Goal: Task Accomplishment & Management: Manage account settings

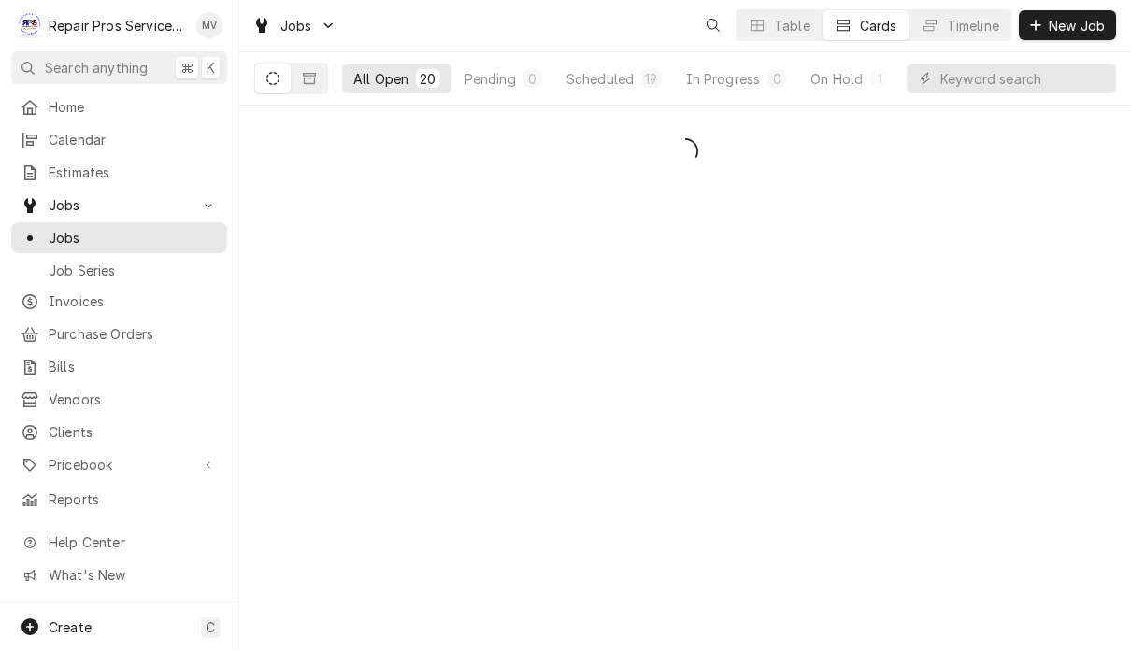
scroll to position [1, 0]
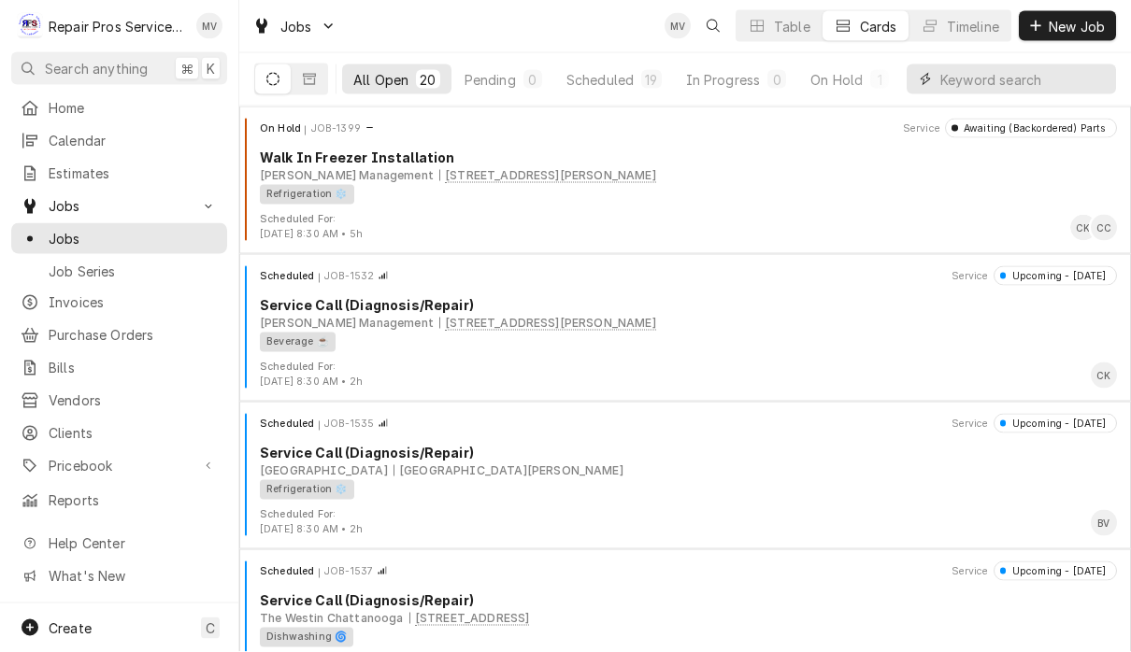
click at [1062, 93] on input "Dynamic Content Wrapper" at bounding box center [1023, 80] width 166 height 30
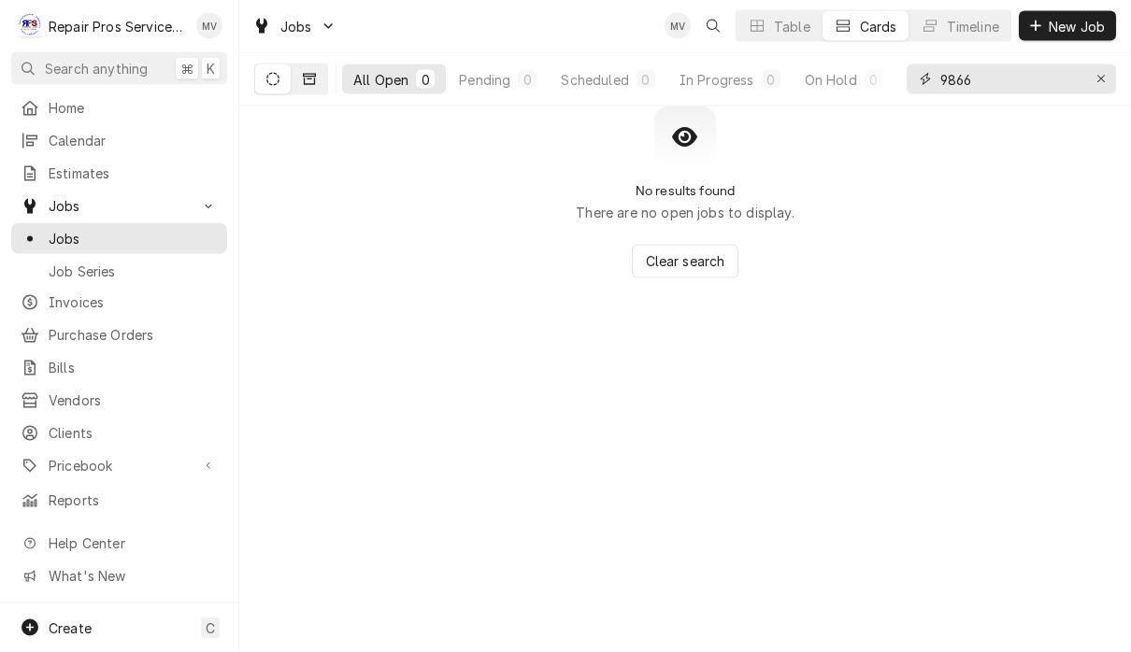
type input "9866"
click at [302, 85] on button "Dynamic Content Wrapper" at bounding box center [310, 80] width 36 height 30
click at [272, 68] on button "Dynamic Content Wrapper" at bounding box center [273, 80] width 36 height 30
click at [115, 301] on span "Invoices" at bounding box center [133, 303] width 169 height 20
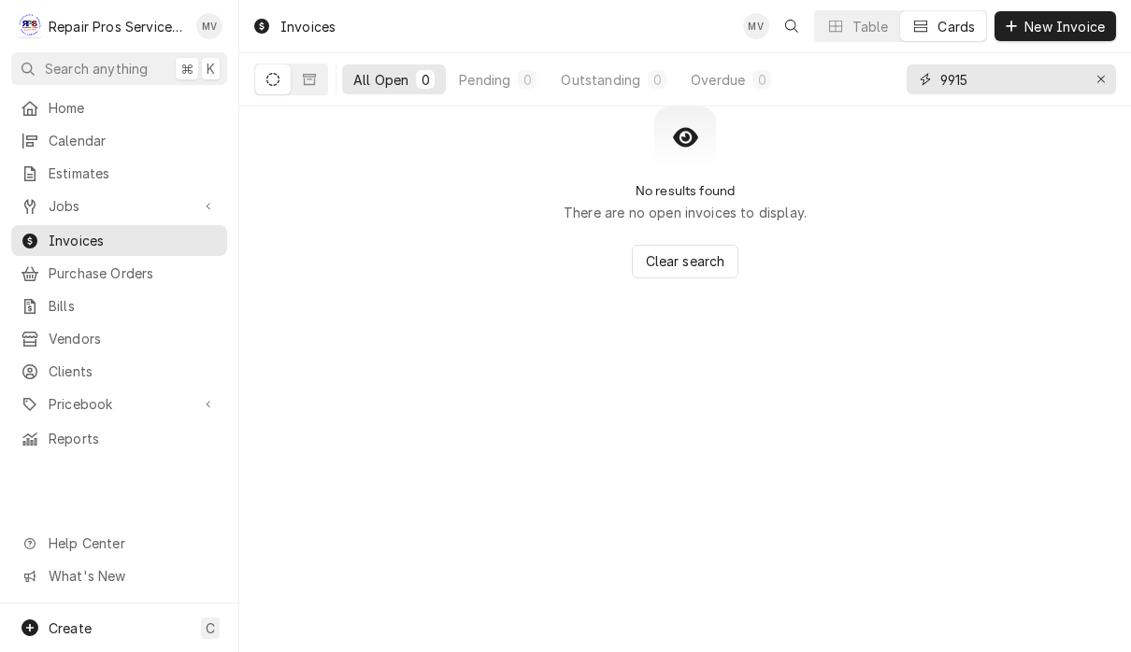
click at [1011, 81] on input "9915" at bounding box center [1010, 80] width 140 height 30
type input "9"
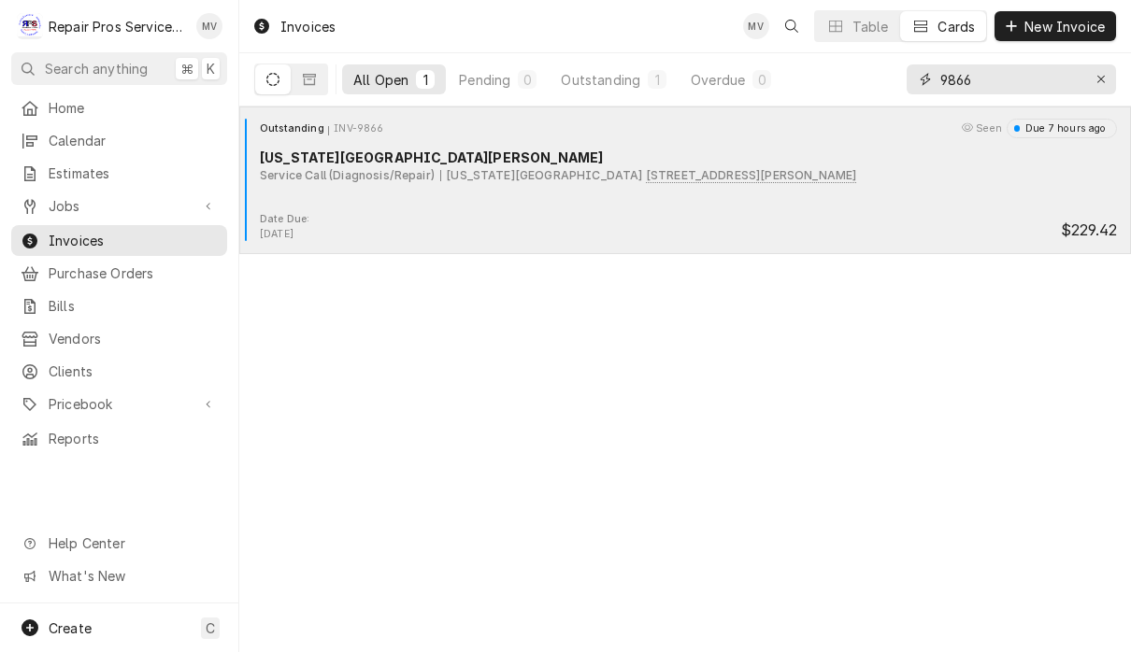
type input "9866"
click at [779, 213] on div "Date Due: Sep 5, 2025 $229.42" at bounding box center [685, 227] width 877 height 30
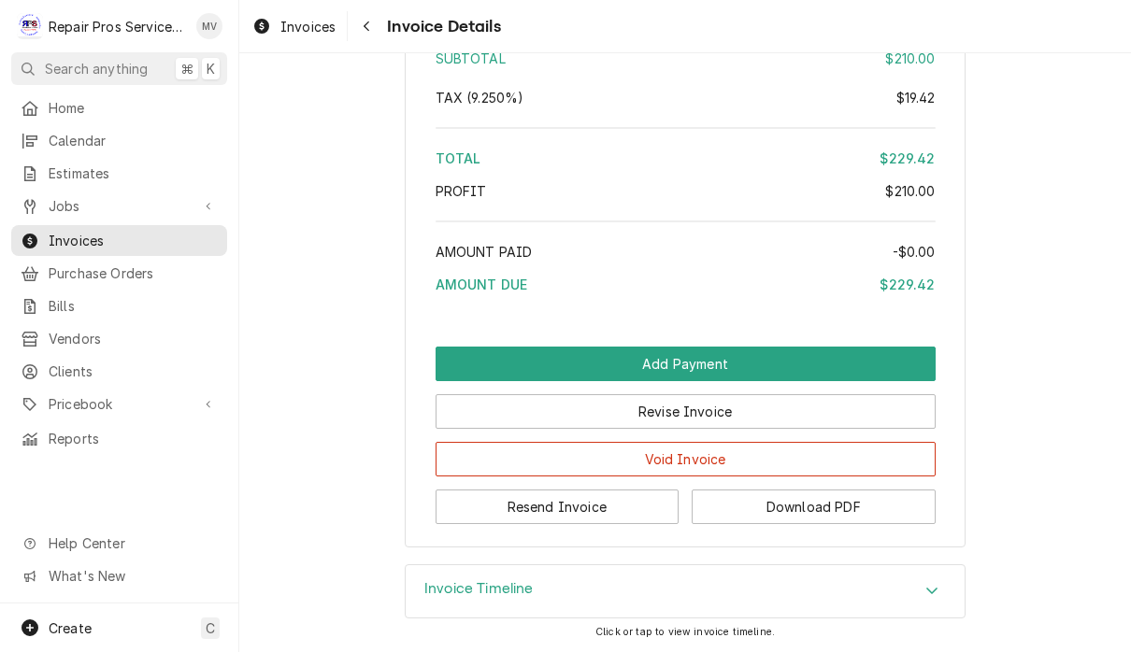
scroll to position [2961, 0]
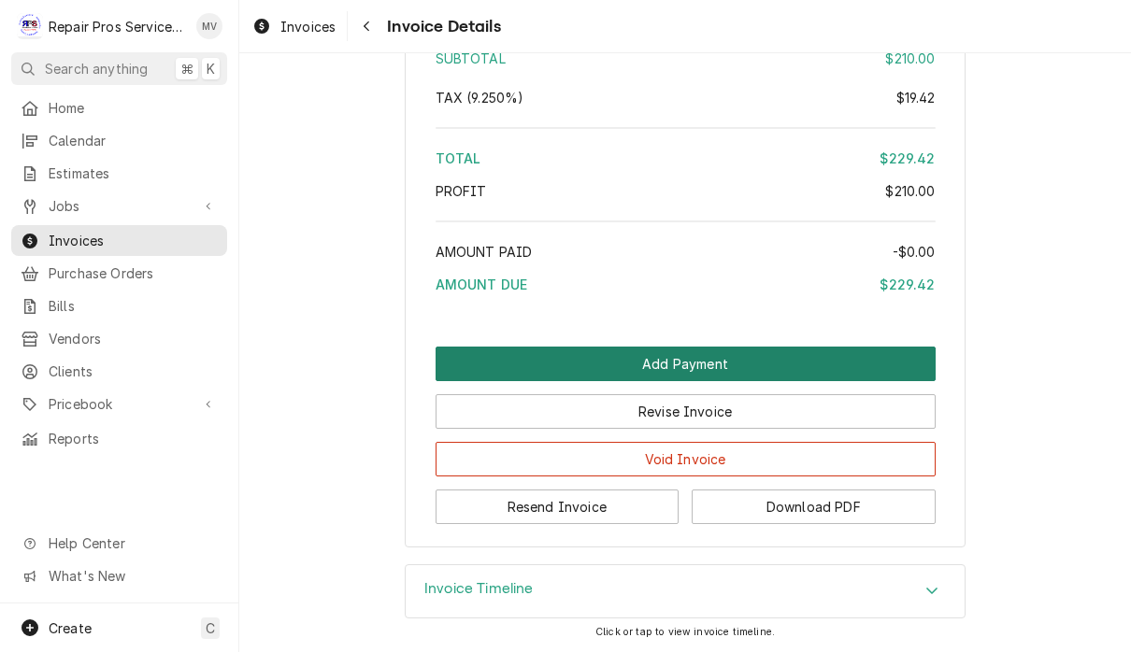
click at [755, 363] on button "Add Payment" at bounding box center [686, 364] width 500 height 35
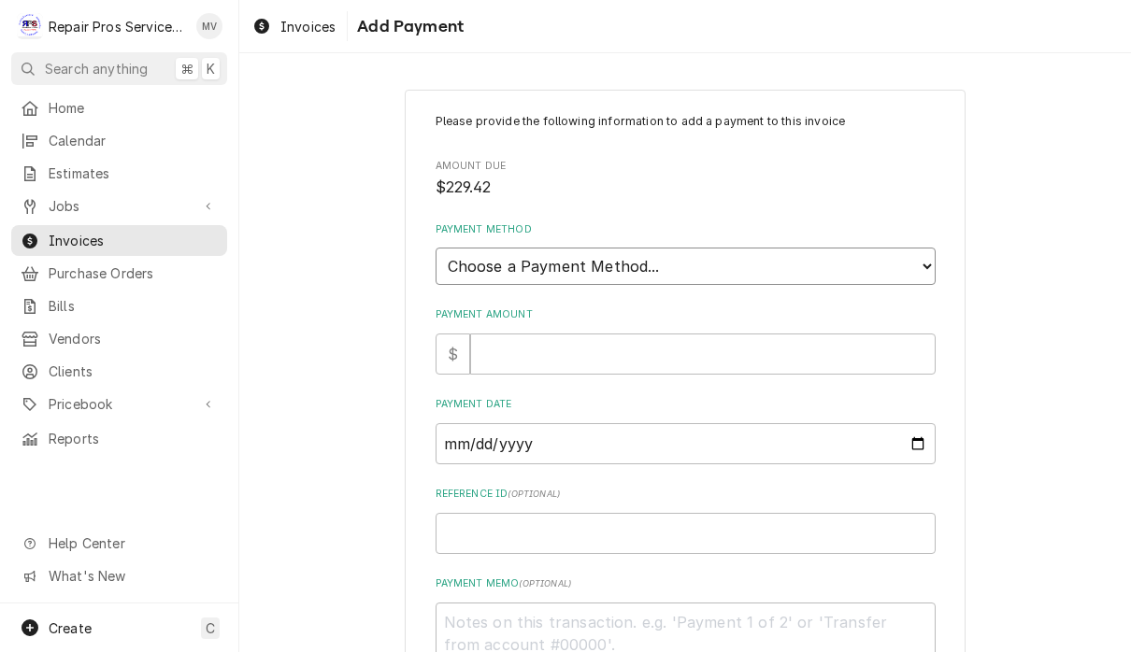
click at [645, 263] on select "Choose a Payment Method... Cash Check Credit/Debit Card ACH/eCheck Other" at bounding box center [686, 266] width 500 height 37
select select "4"
click at [610, 350] on input "Payment Amount" at bounding box center [703, 354] width 466 height 41
type textarea "x"
type input "3"
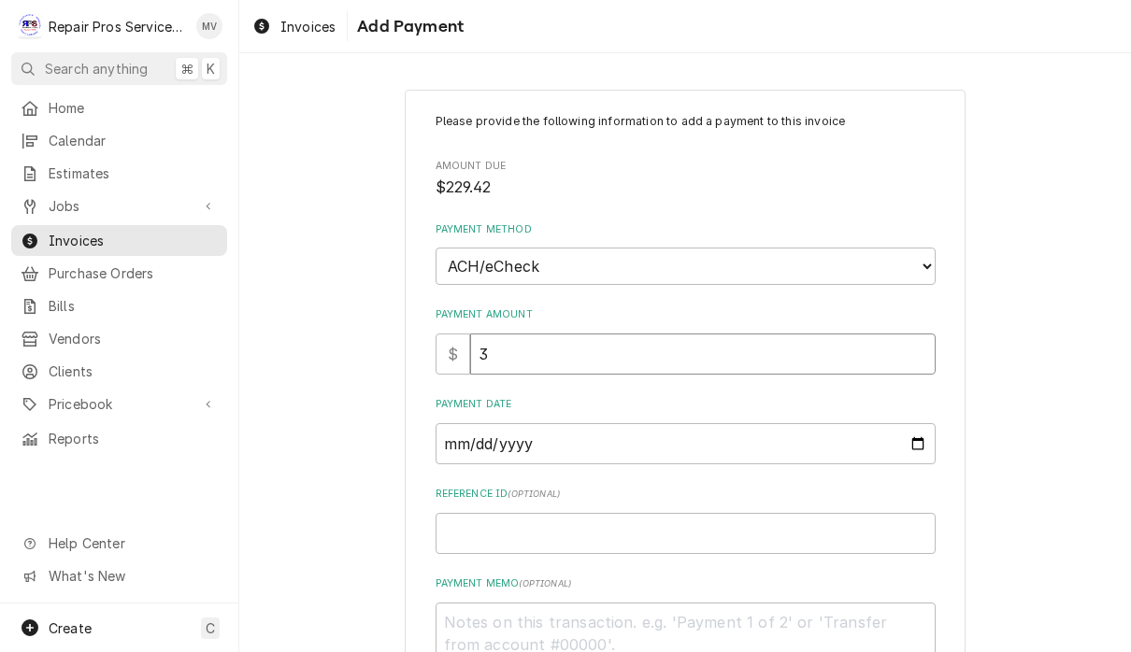
type textarea "x"
type input "32"
type textarea "x"
type input "322"
type textarea "x"
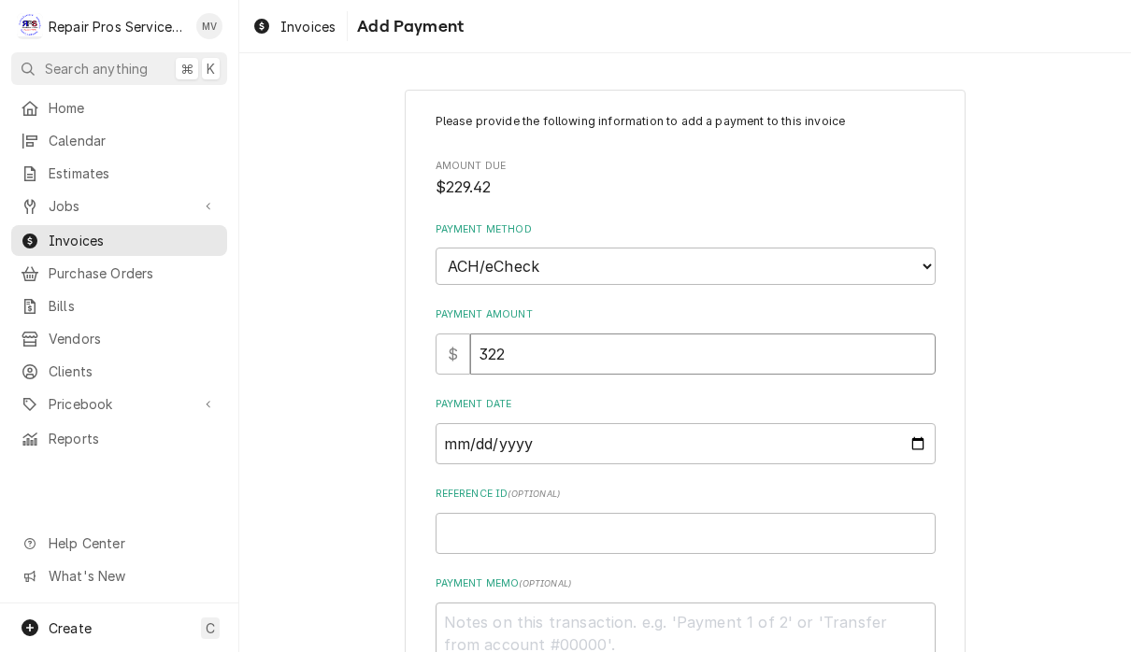
type input "32"
type textarea "x"
type input "3"
type textarea "x"
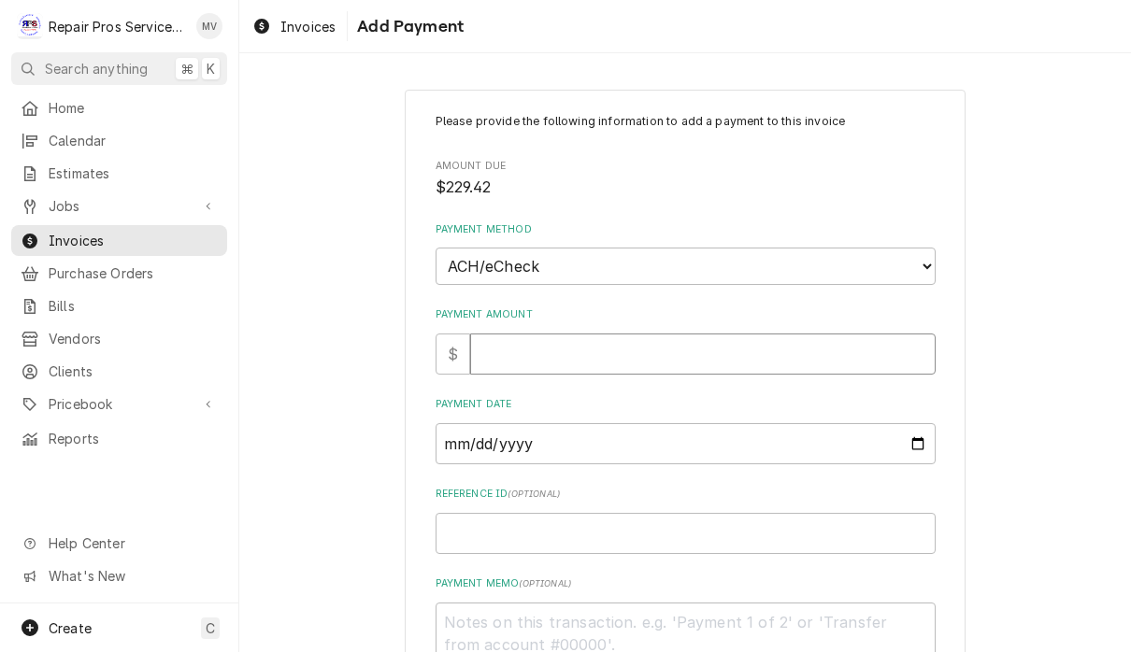
type input "2"
type textarea "x"
type input "22"
type textarea "x"
type input "229"
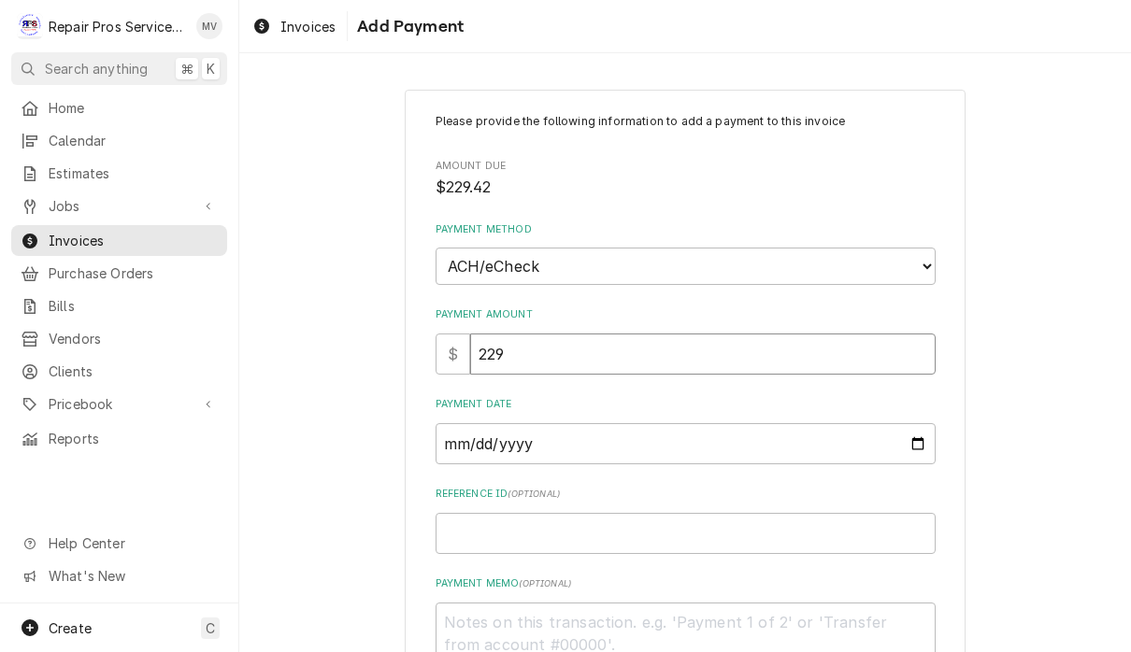
type textarea "x"
type input "229.4"
type textarea "x"
type input "229.42"
click at [681, 437] on input "Payment Date" at bounding box center [686, 443] width 500 height 41
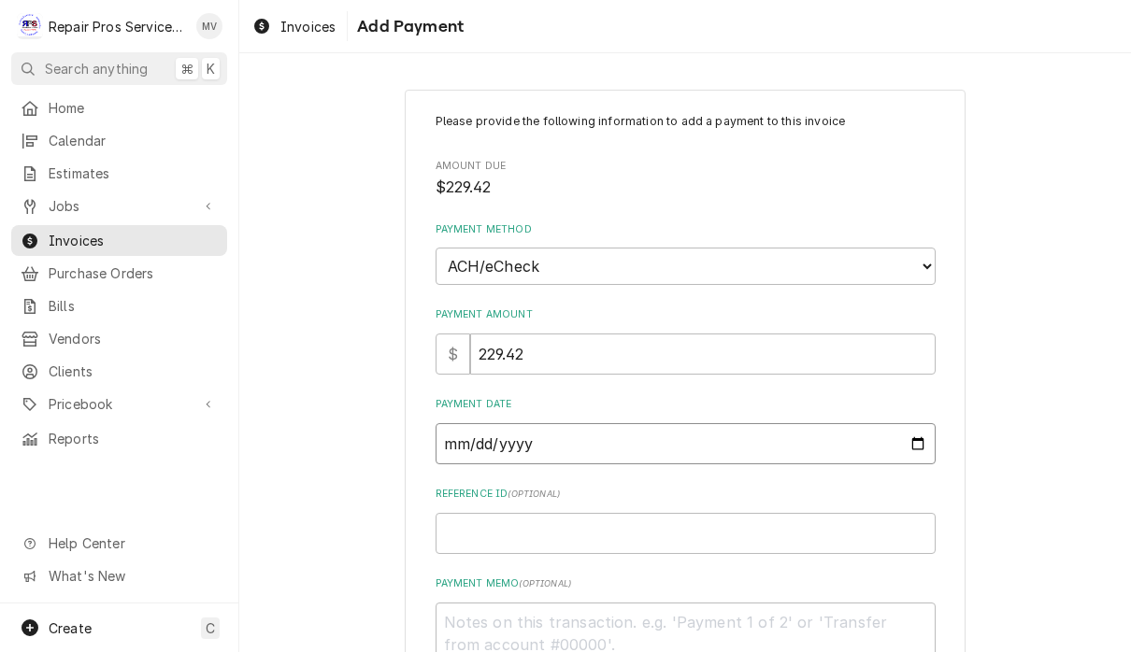
type input "2025-09-05"
click at [706, 521] on input "Reference ID ( optional )" at bounding box center [686, 533] width 500 height 41
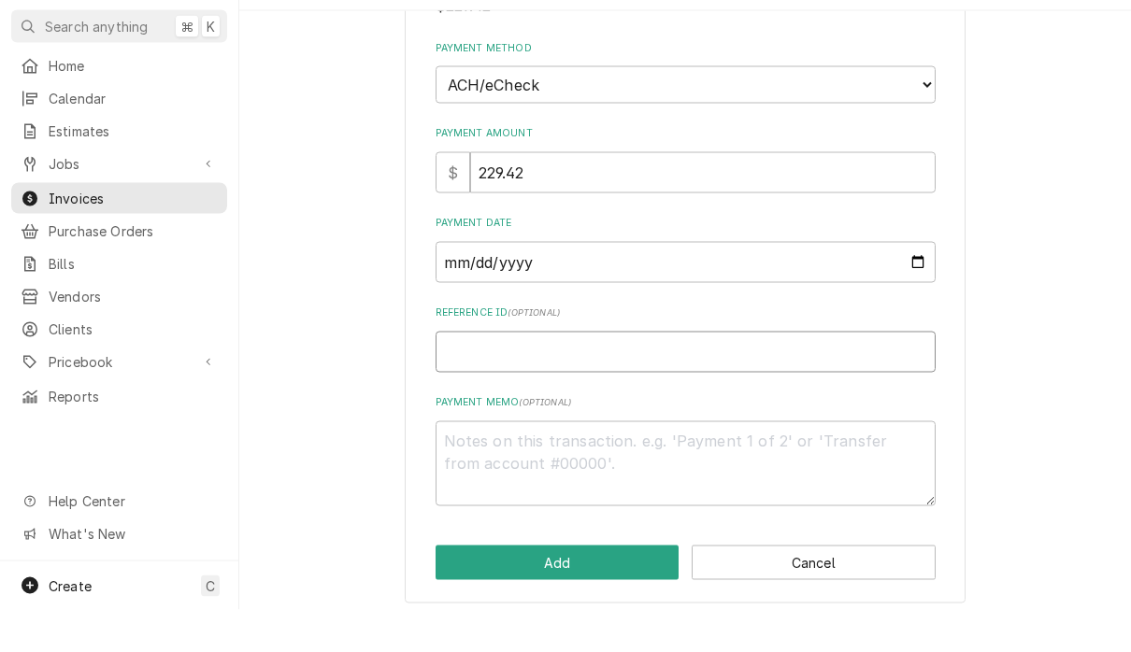
scroll to position [137, 0]
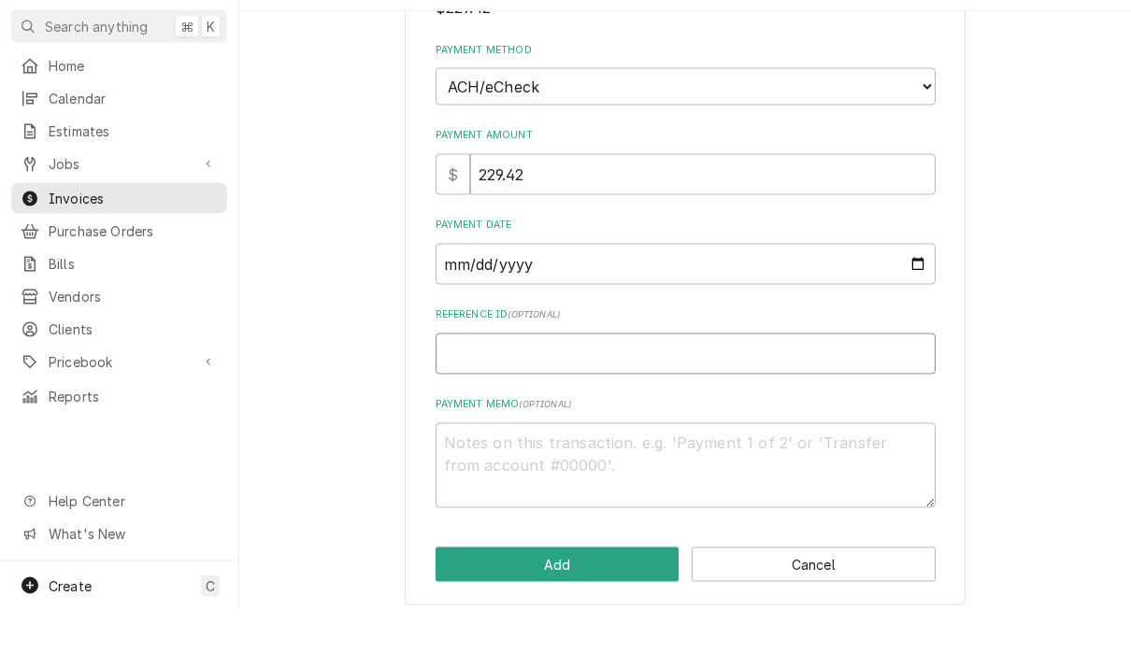
type textarea "x"
type input "9"
type textarea "x"
type input "98"
type textarea "x"
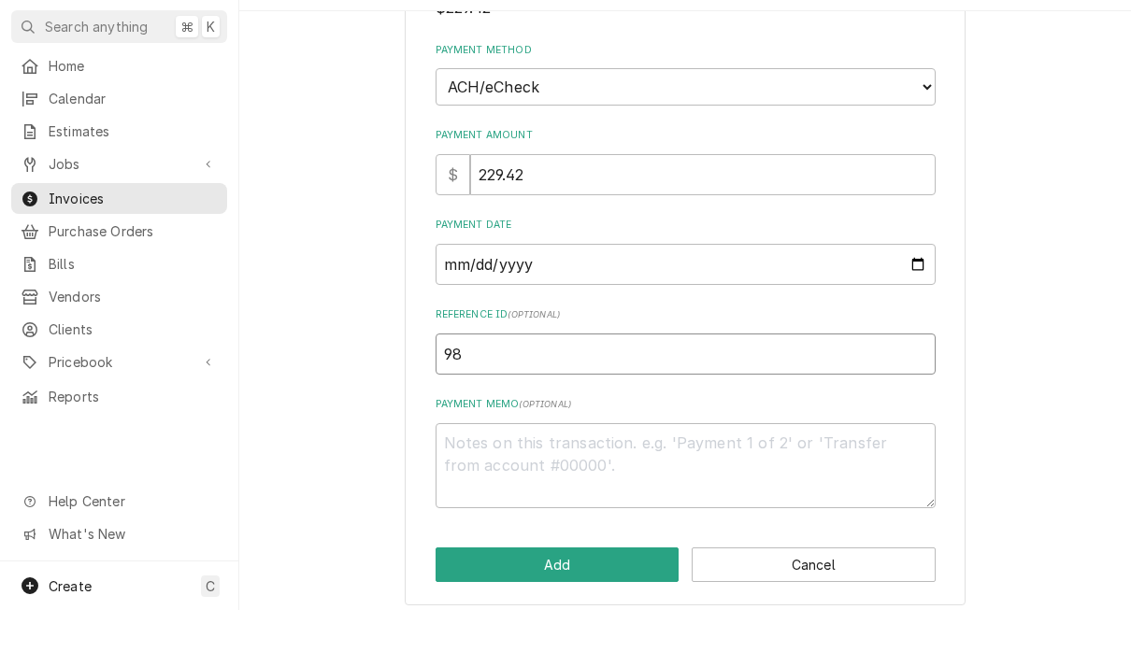
type input "986"
type textarea "x"
type input "9866"
click at [530, 466] on textarea "Payment Memo ( optional )" at bounding box center [686, 508] width 500 height 85
type textarea "x"
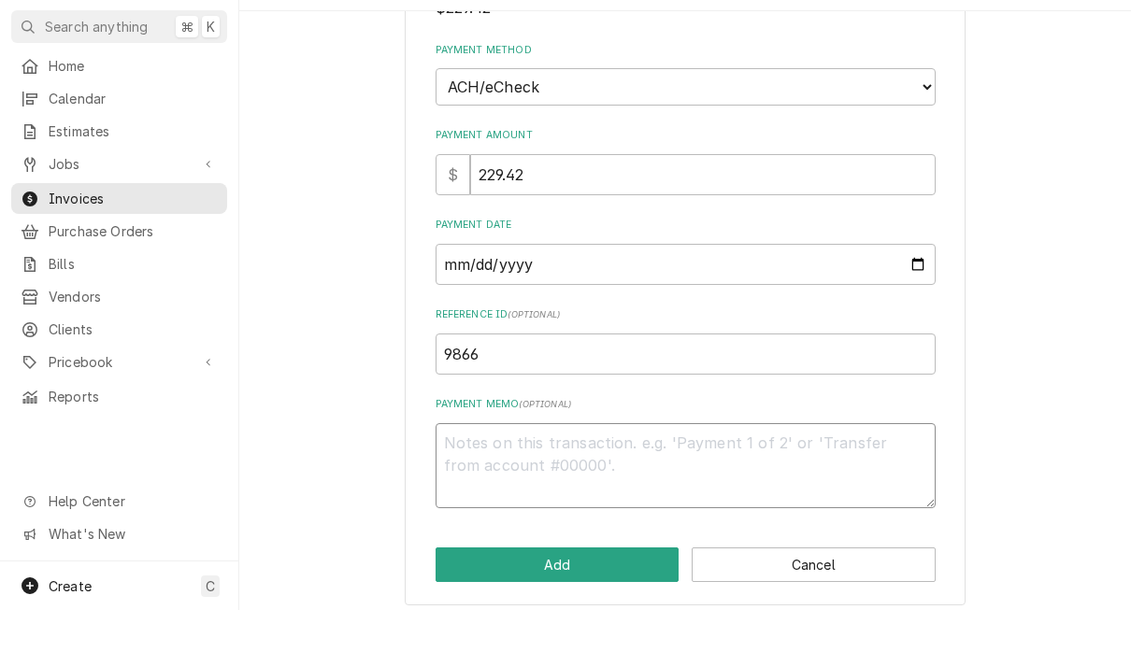
type textarea "a"
type textarea "x"
type textarea "ac"
type textarea "x"
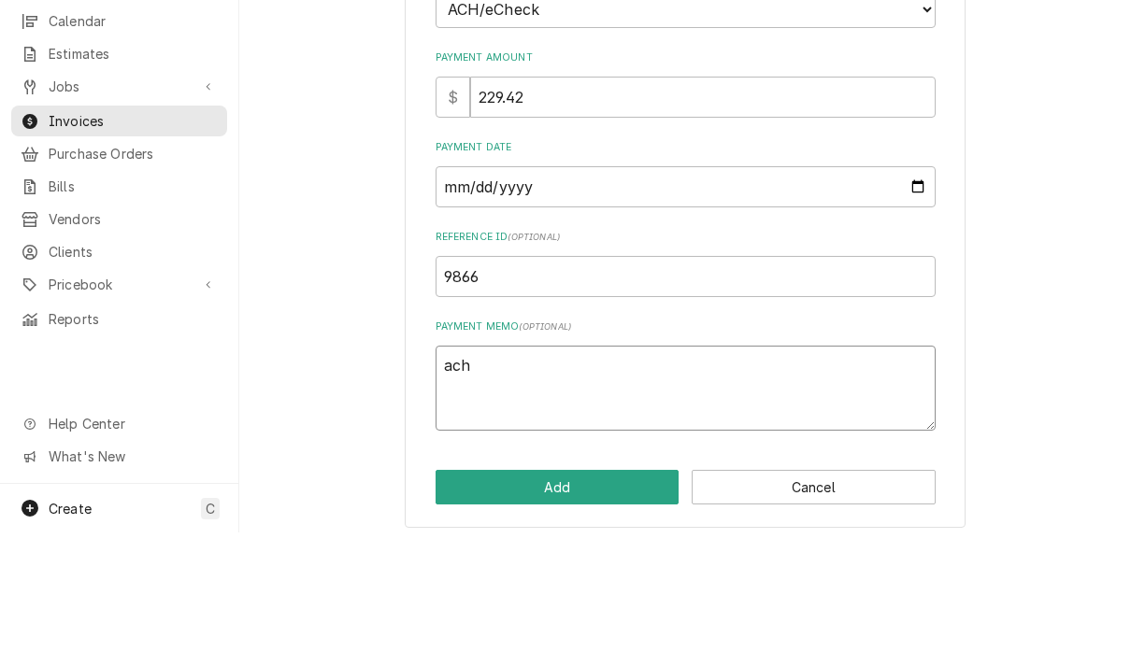
scroll to position [1, 0]
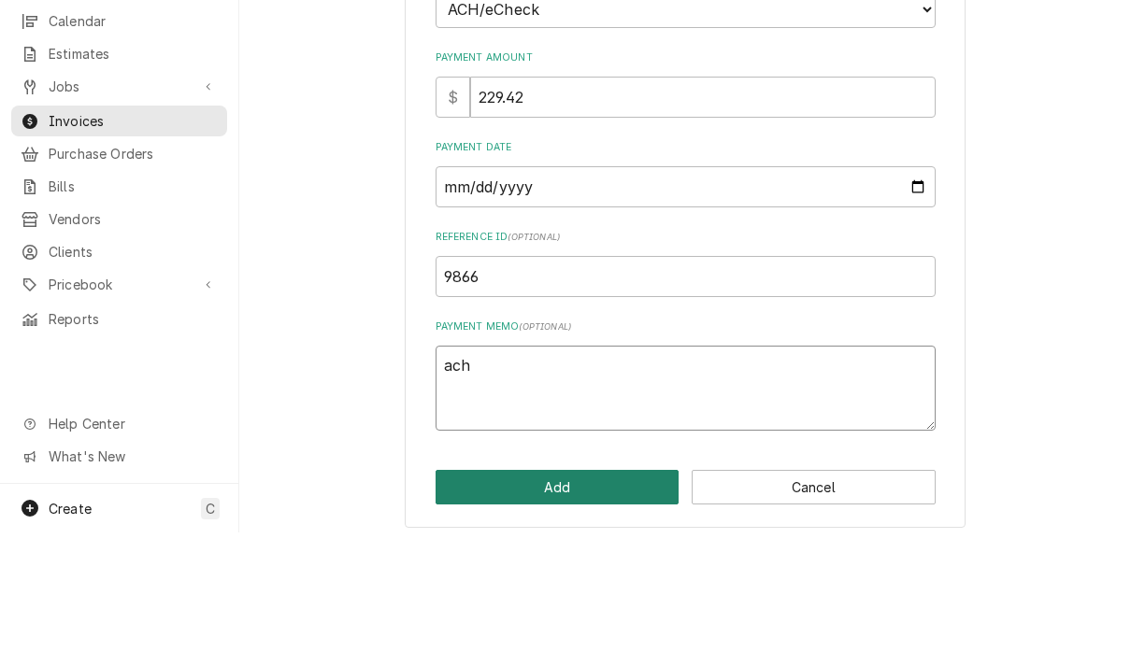
type textarea "ach"
click at [588, 590] on button "Add" at bounding box center [558, 607] width 244 height 35
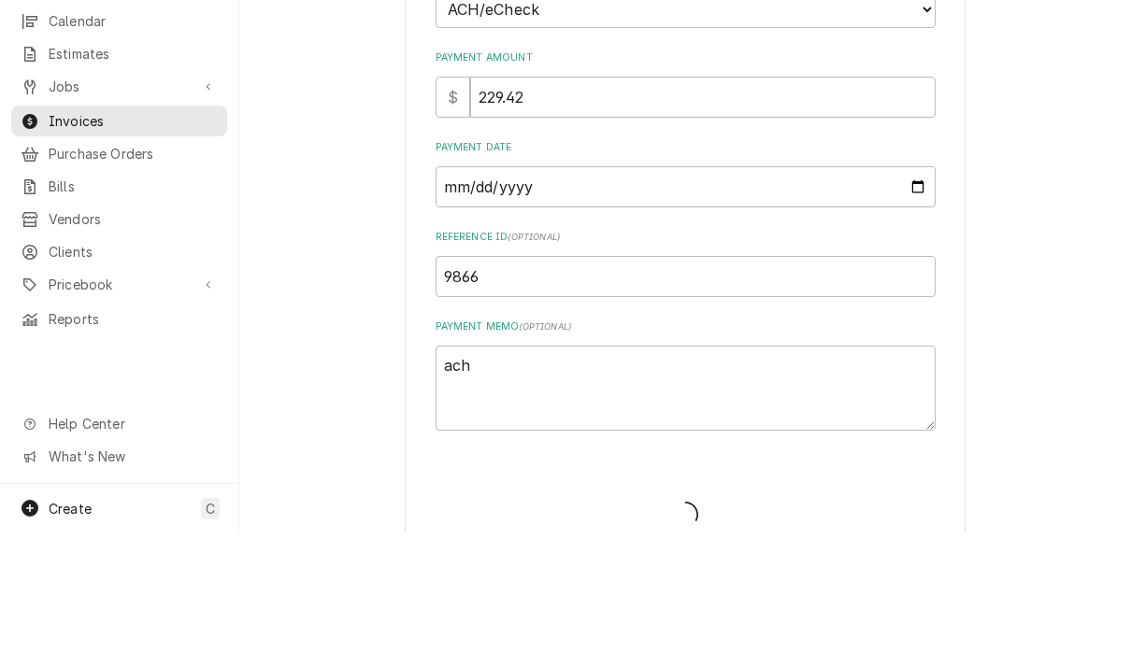
type textarea "x"
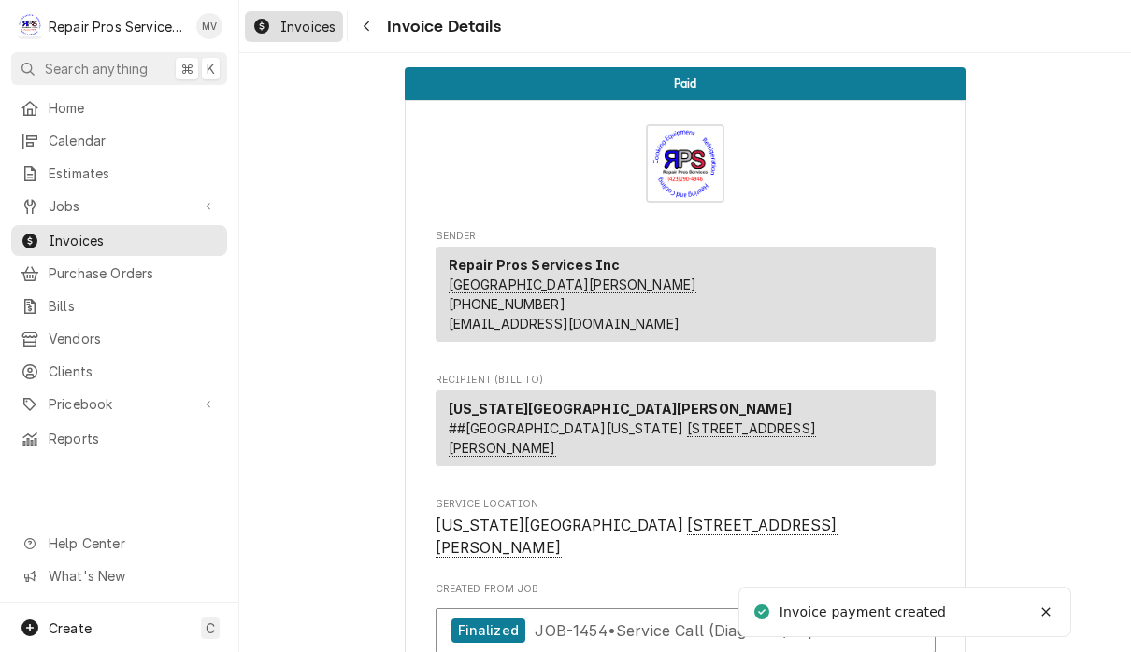
click at [294, 35] on span "Invoices" at bounding box center [307, 27] width 55 height 20
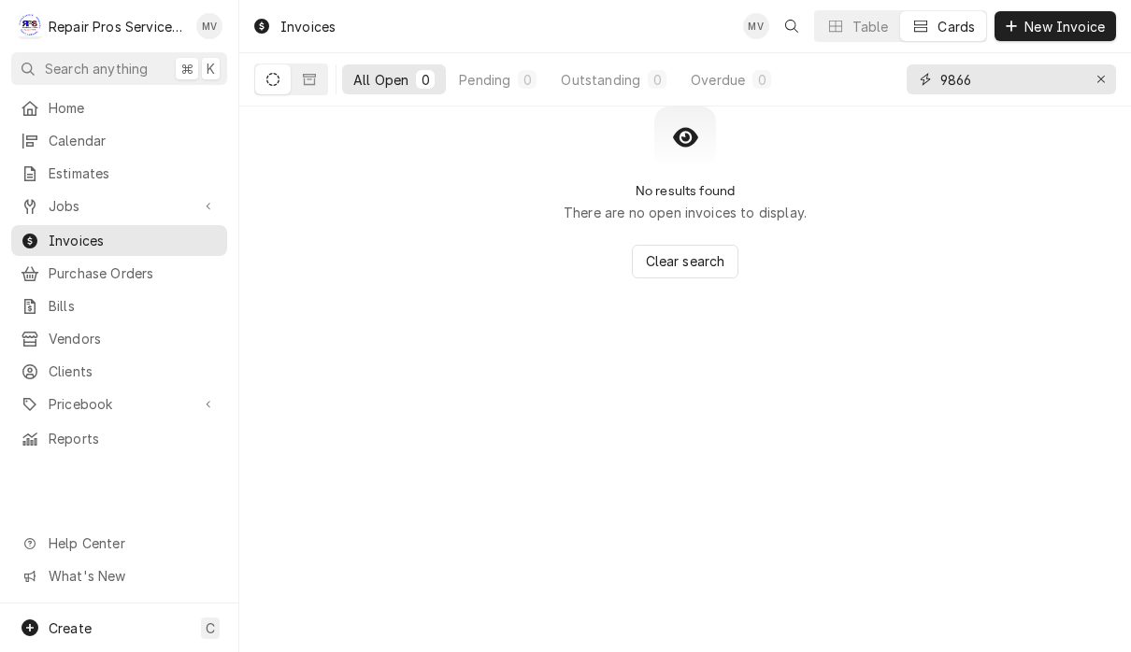
click at [1010, 79] on input "9866" at bounding box center [1010, 80] width 140 height 30
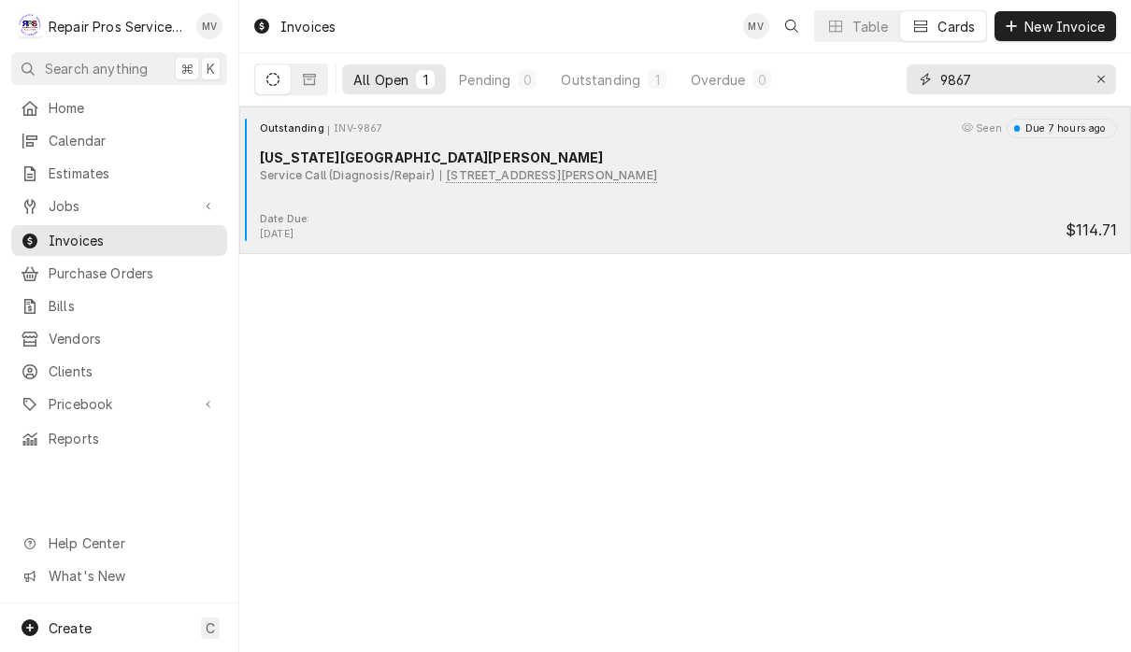
type input "9867"
click at [540, 218] on div "Date Due: Sep 5, 2025 $114.71" at bounding box center [685, 227] width 877 height 30
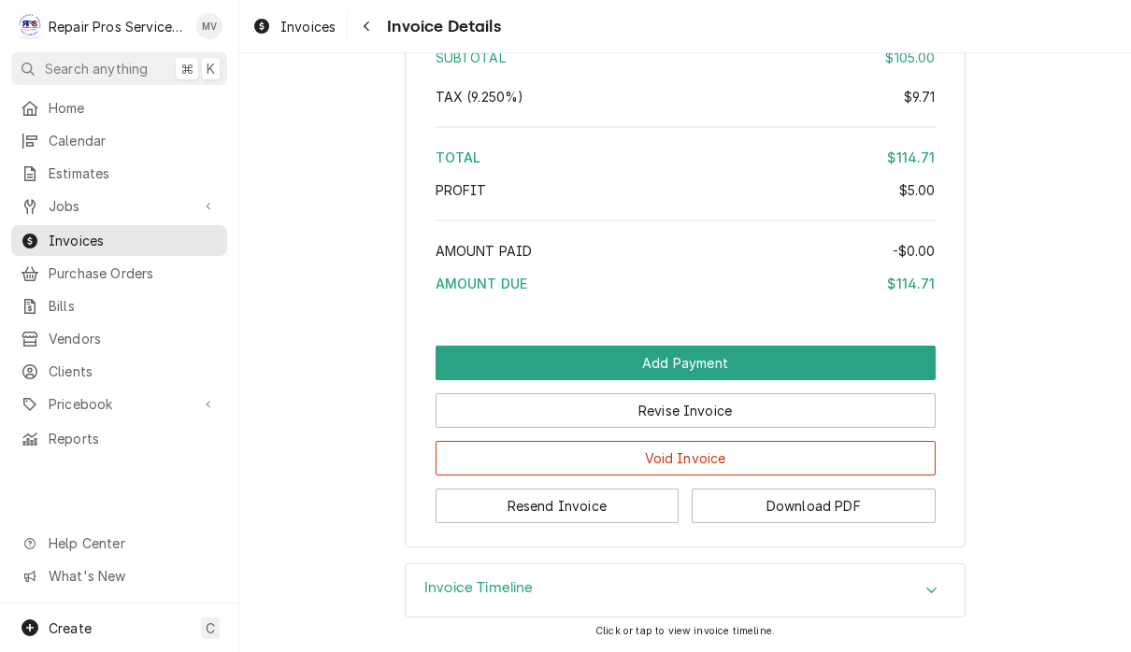
scroll to position [2941, 0]
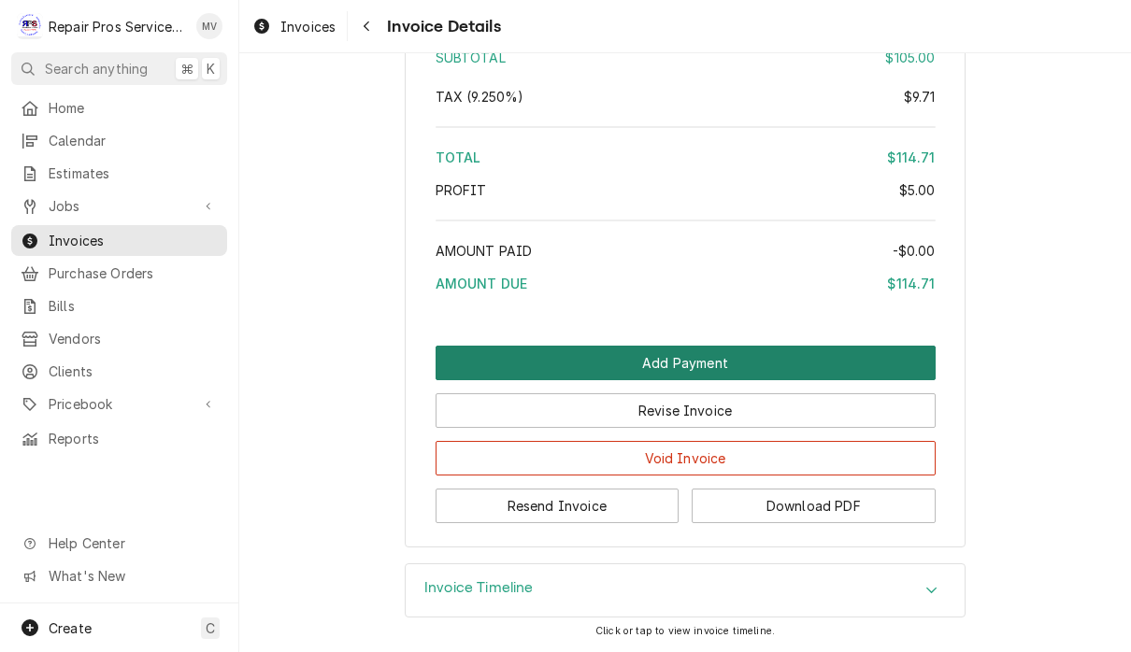
click at [781, 352] on button "Add Payment" at bounding box center [686, 363] width 500 height 35
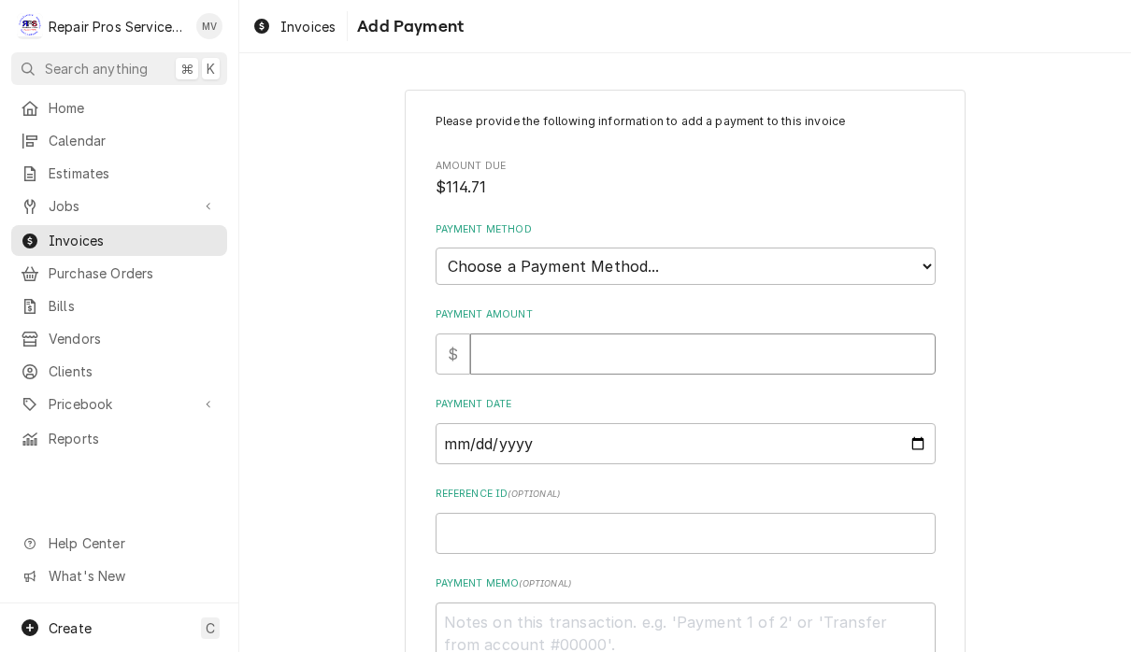
click at [713, 349] on input "Payment Amount" at bounding box center [703, 354] width 466 height 41
type textarea "x"
type input "1"
type textarea "x"
type input "11"
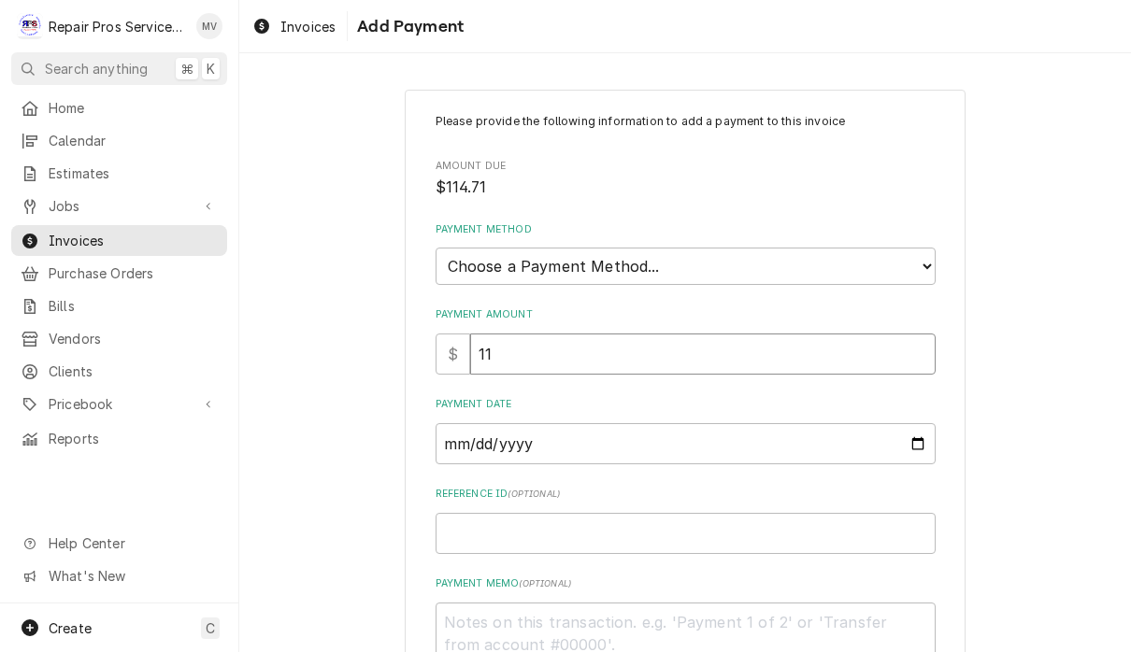
type textarea "x"
type input "114"
type textarea "x"
type input "114.7"
type textarea "x"
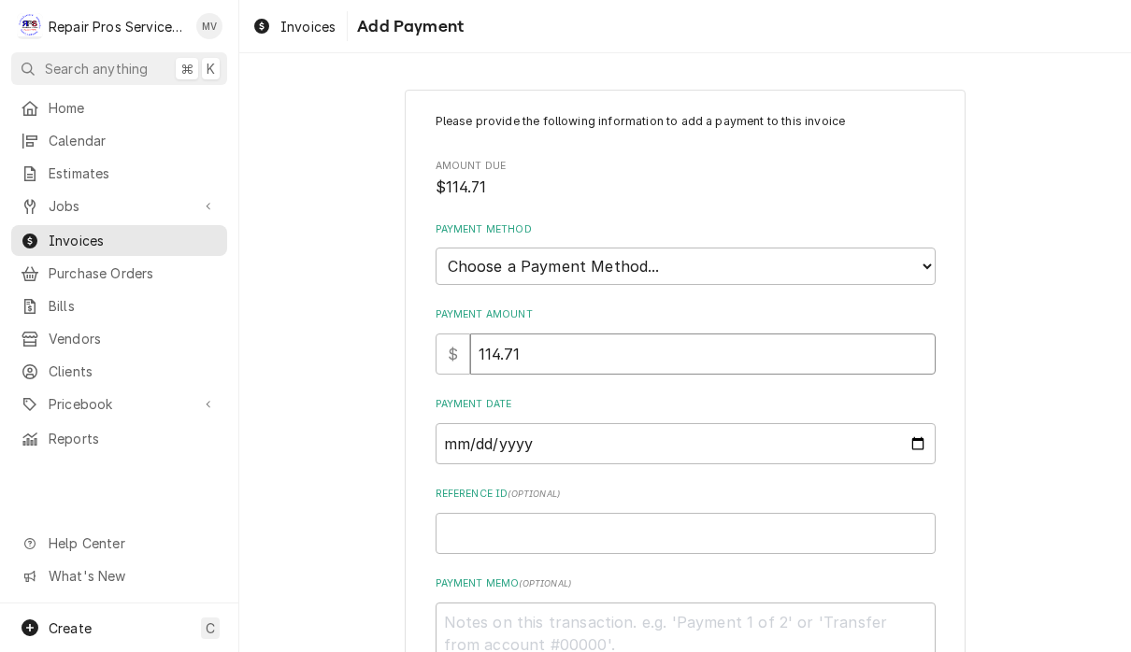
type input "114.71"
click at [737, 256] on select "Choose a Payment Method... Cash Check Credit/Debit Card ACH/eCheck Other" at bounding box center [686, 266] width 500 height 37
select select "4"
type textarea "x"
click at [678, 436] on input "Payment Date" at bounding box center [686, 443] width 500 height 41
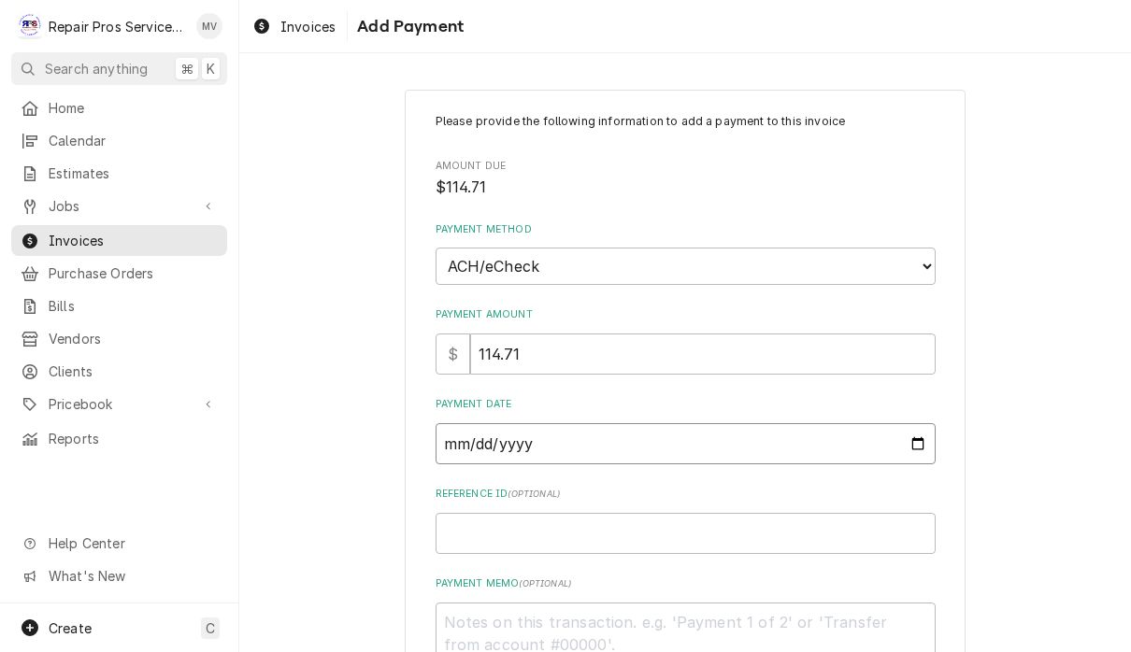
type input "2025-09-05"
click at [691, 525] on input "Reference ID ( optional )" at bounding box center [686, 533] width 500 height 41
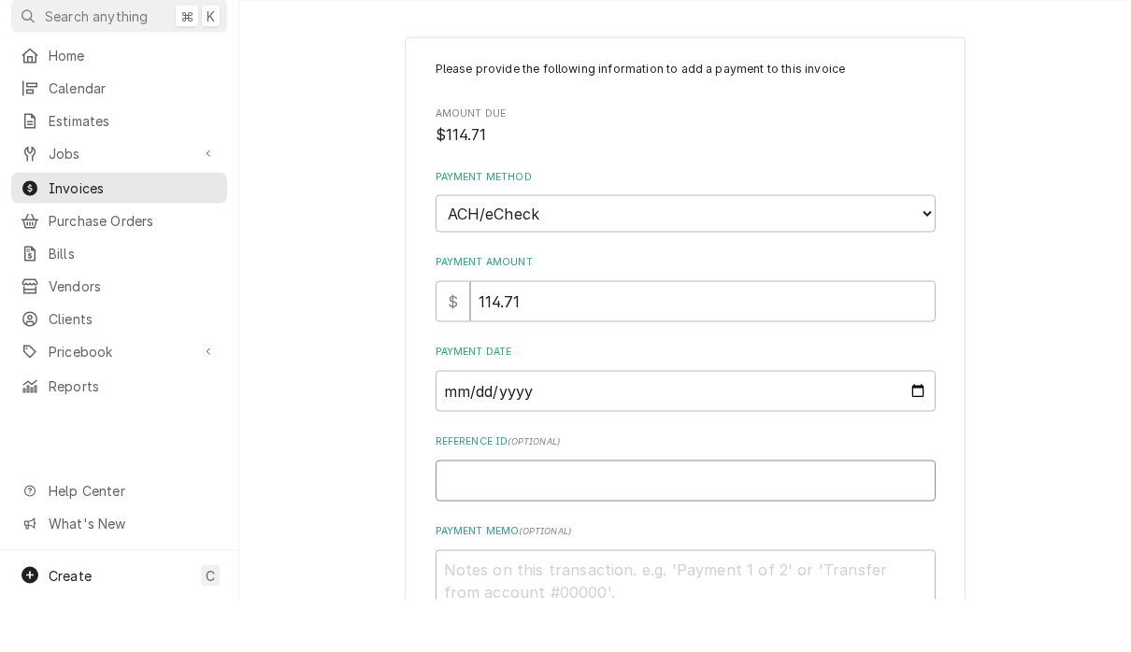
type textarea "x"
type input "9"
type textarea "x"
type input "98"
type textarea "x"
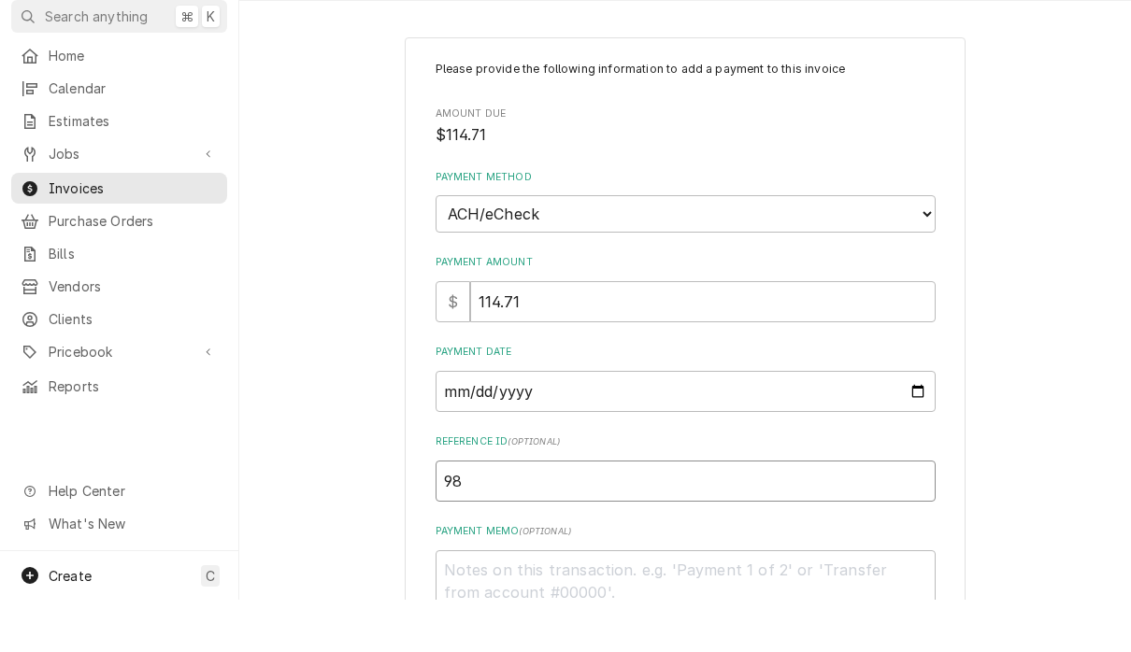
type input "986"
type textarea "x"
type input "9867"
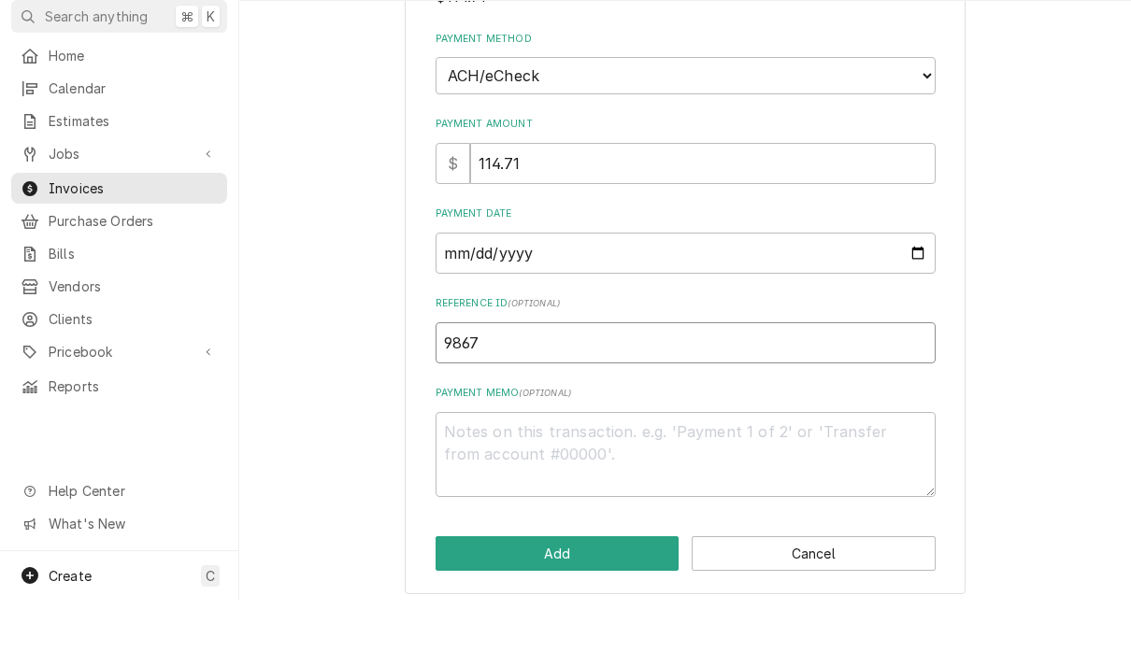
scroll to position [137, 0]
type textarea "x"
type input "9867A"
type textarea "x"
type input "9867AC"
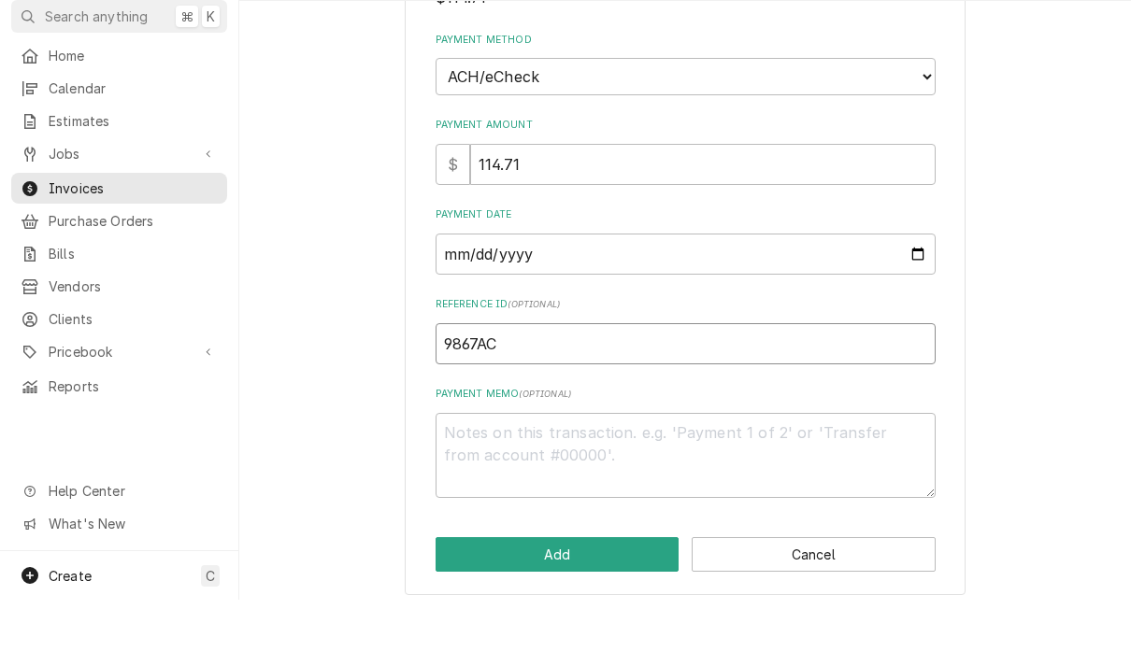
type textarea "x"
type input "9867ACH"
type textarea "x"
type input "9867AC"
type textarea "x"
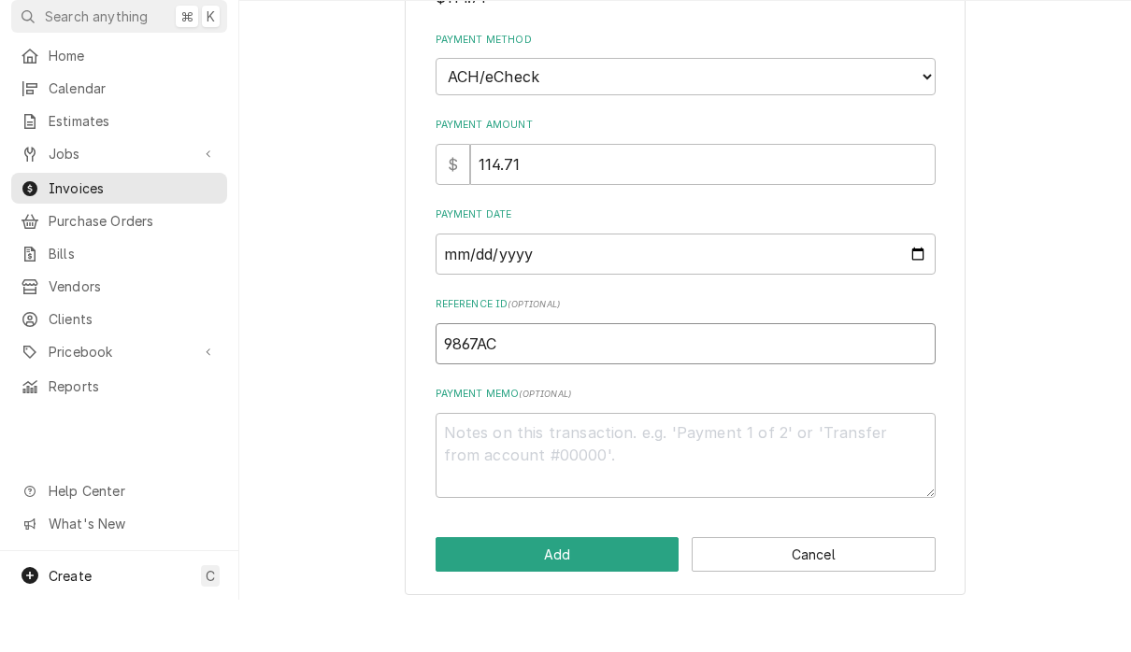
type input "9867A"
type textarea "x"
type input "9867"
click at [721, 466] on textarea "Payment Memo ( optional )" at bounding box center [686, 508] width 500 height 85
type textarea "x"
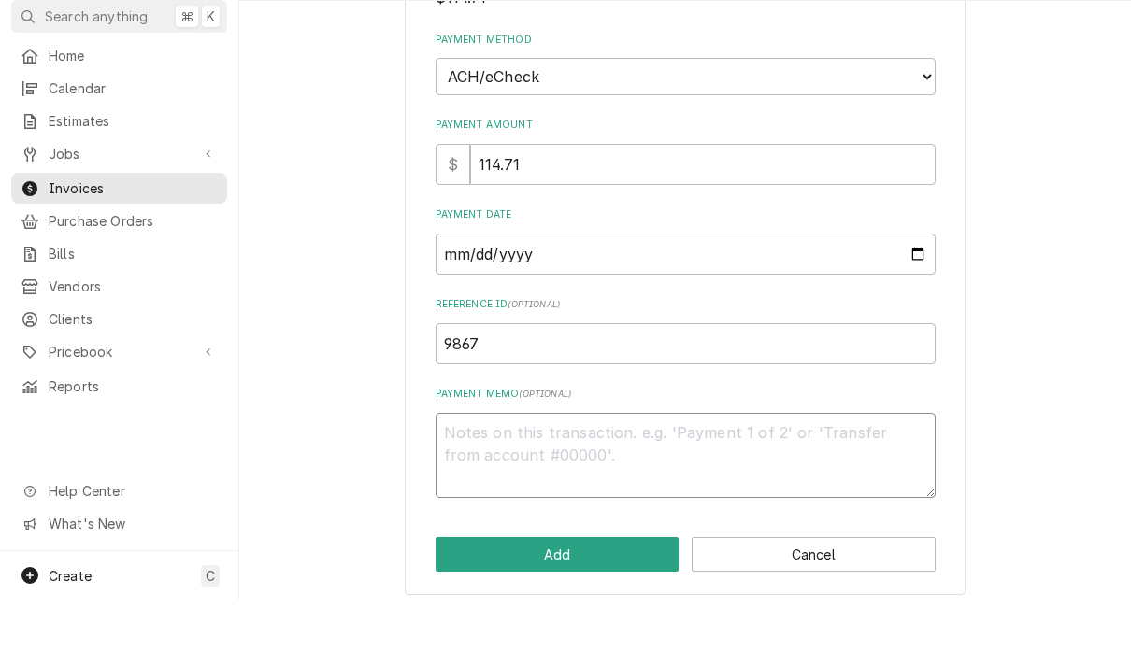
type textarea "A"
type textarea "x"
type textarea "AC"
type textarea "x"
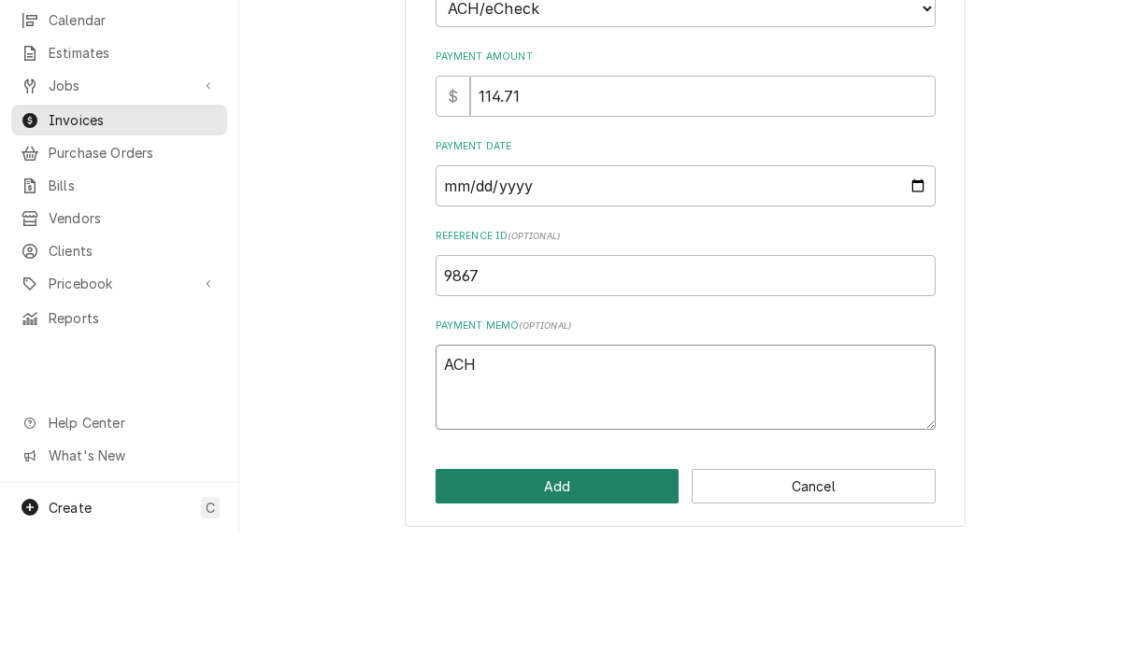
type textarea "ACH"
click at [628, 590] on button "Add" at bounding box center [558, 607] width 244 height 35
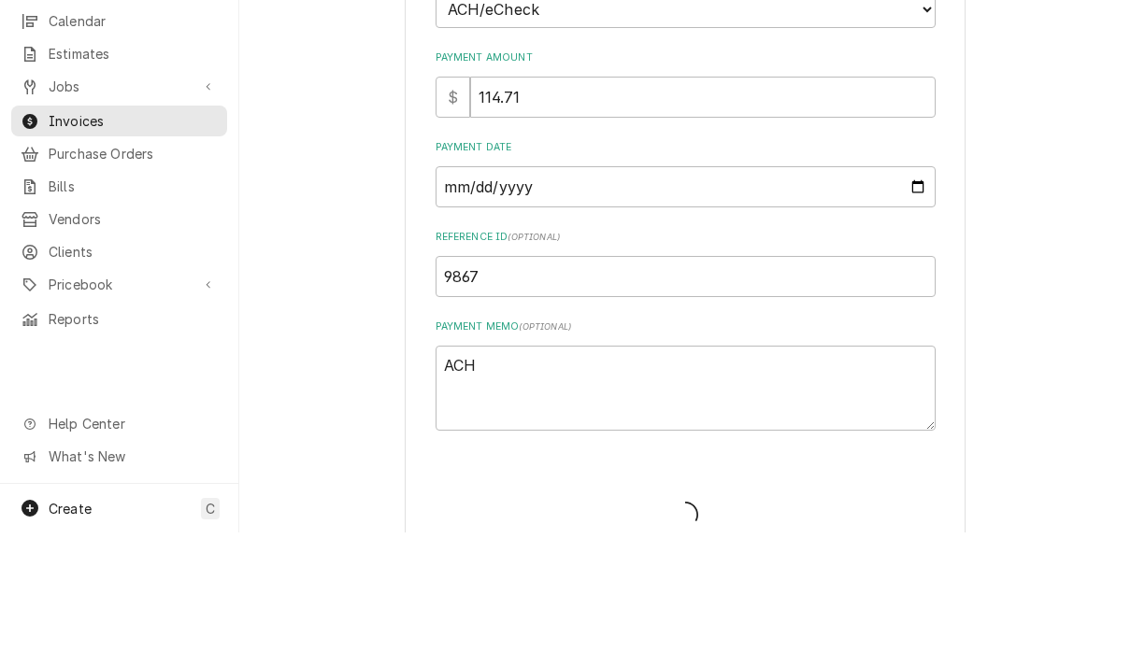
type textarea "x"
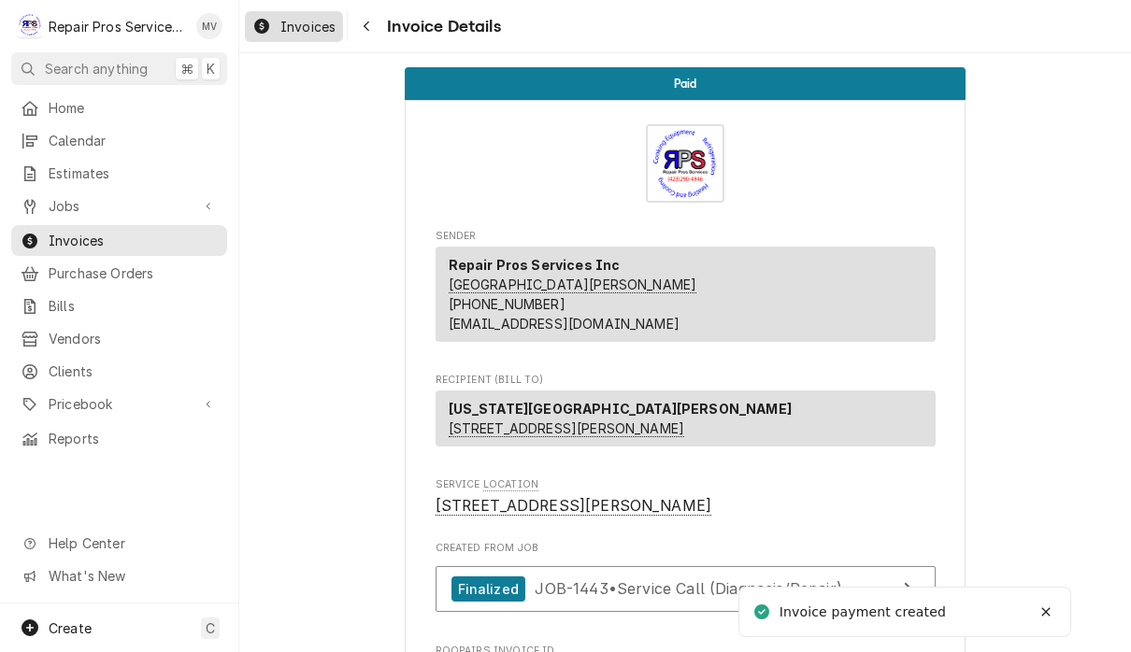
click at [331, 23] on span "Invoices" at bounding box center [307, 27] width 55 height 20
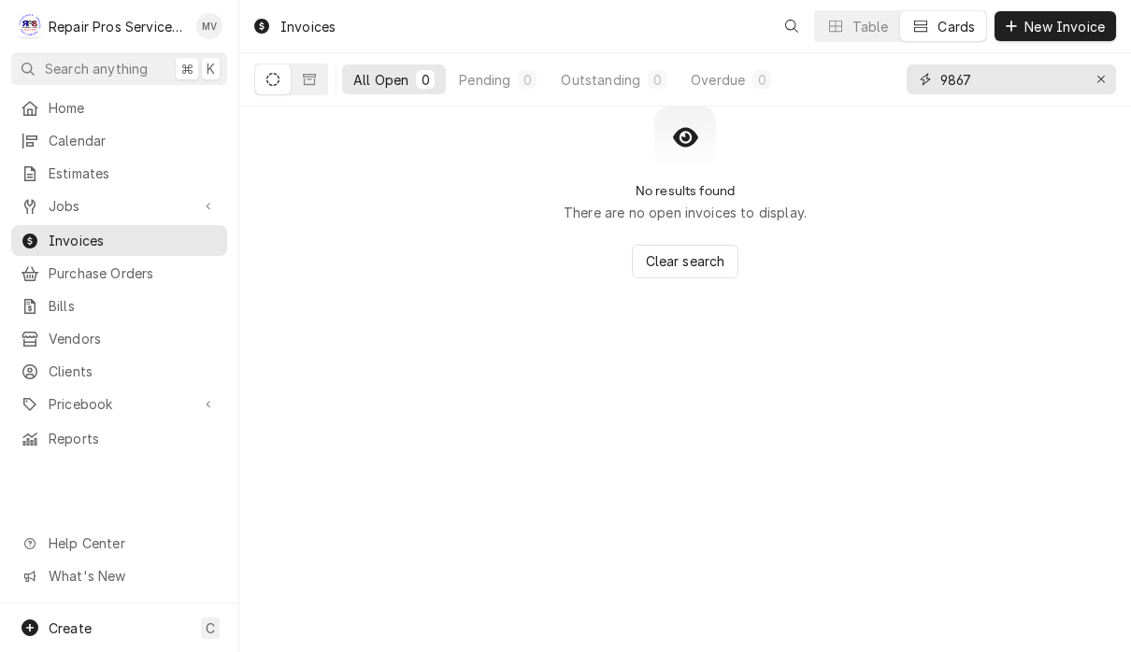
click at [1023, 84] on input "9867" at bounding box center [1010, 80] width 140 height 30
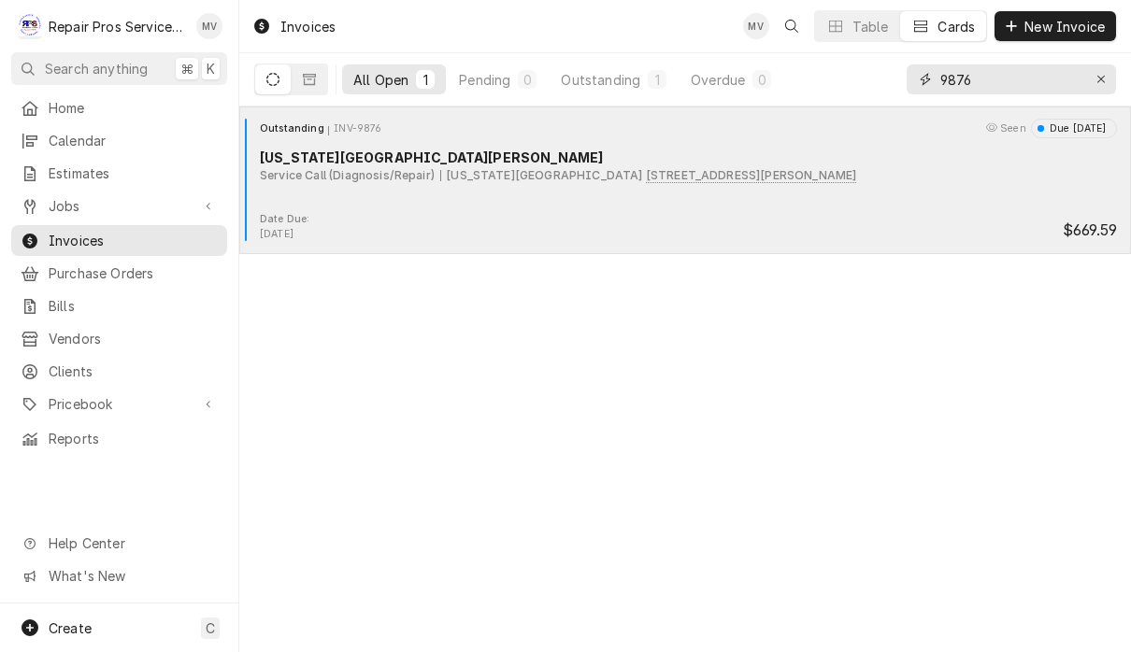
type input "9876"
click at [818, 228] on div "Date Due: [DATE] $669.59" at bounding box center [685, 227] width 877 height 30
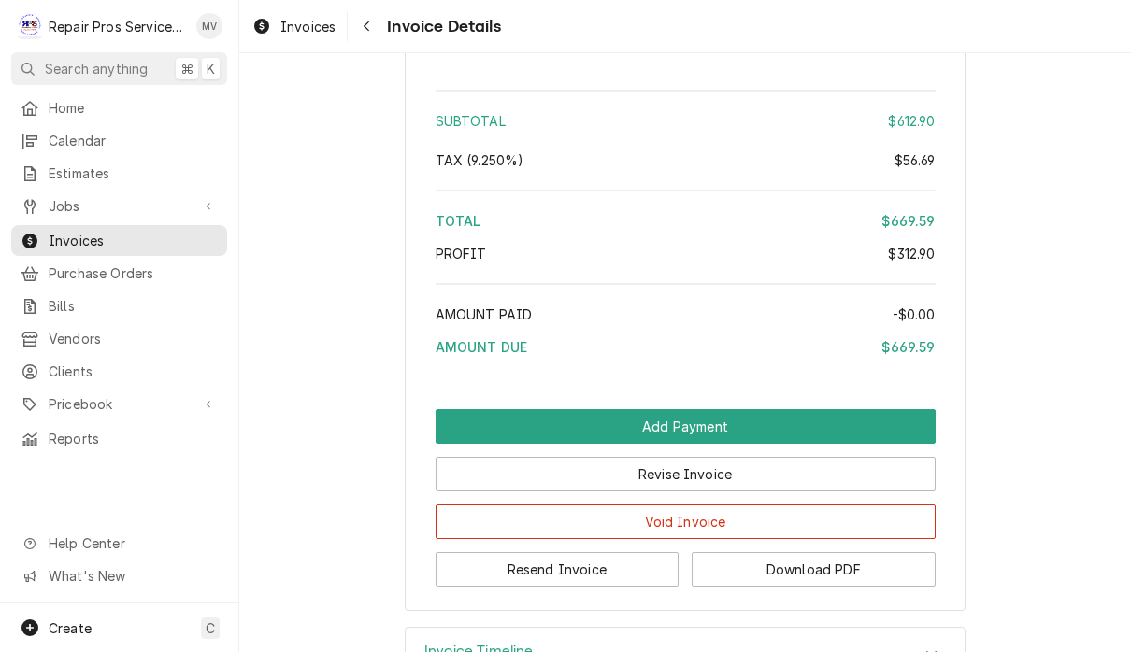
scroll to position [3649, 0]
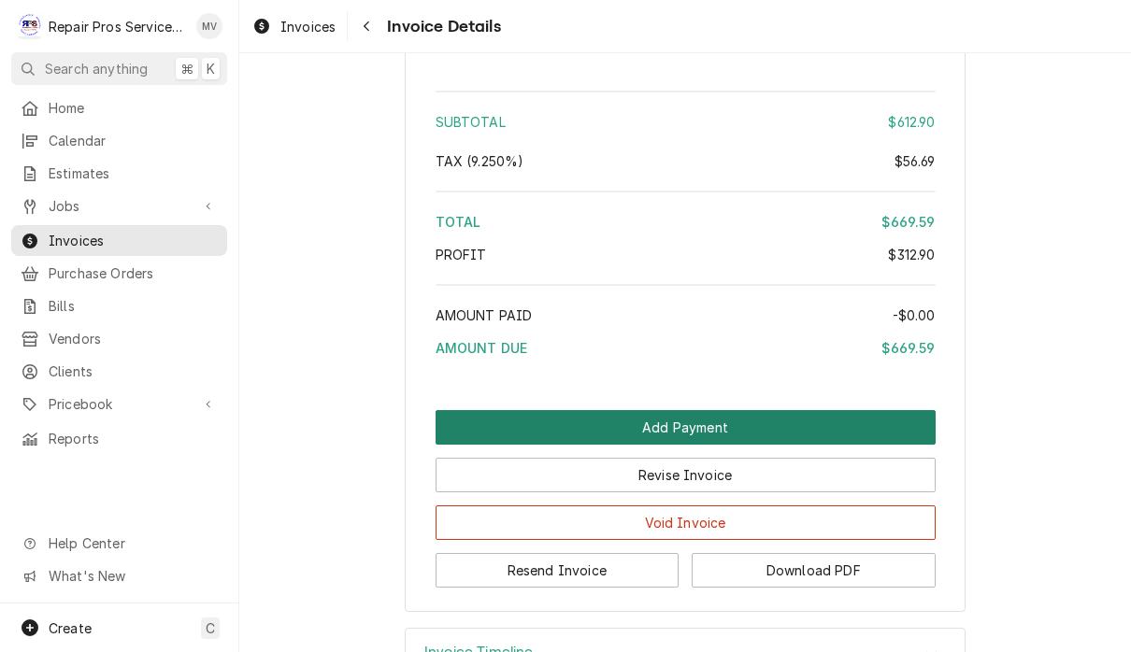
click at [869, 424] on button "Add Payment" at bounding box center [686, 427] width 500 height 35
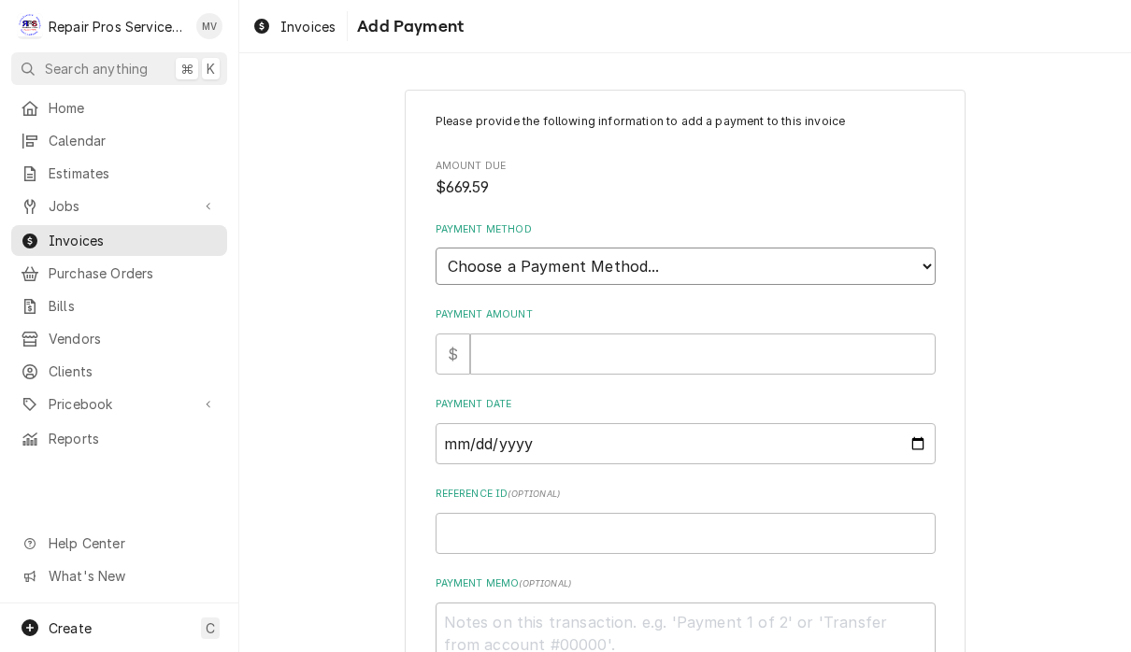
click at [840, 253] on select "Choose a Payment Method... Cash Check Credit/Debit Card ACH/eCheck Other" at bounding box center [686, 266] width 500 height 37
select select "4"
click at [746, 347] on input "Payment Amount" at bounding box center [703, 354] width 466 height 41
type textarea "x"
type input "6"
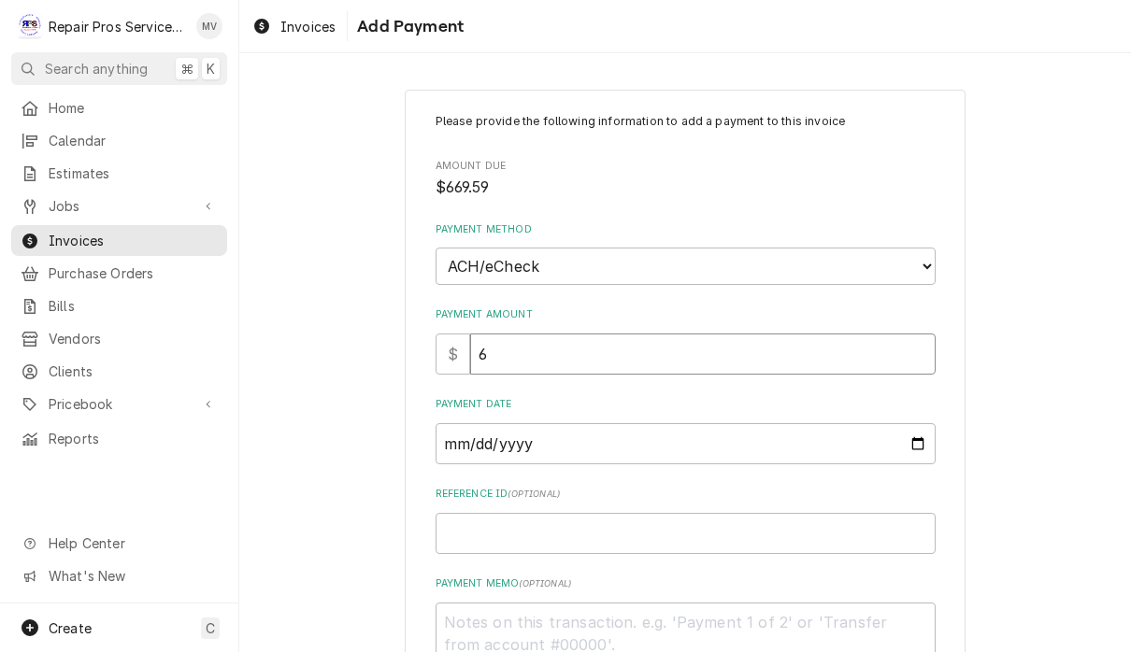
type textarea "x"
type input "66"
type textarea "x"
type input "669"
type textarea "x"
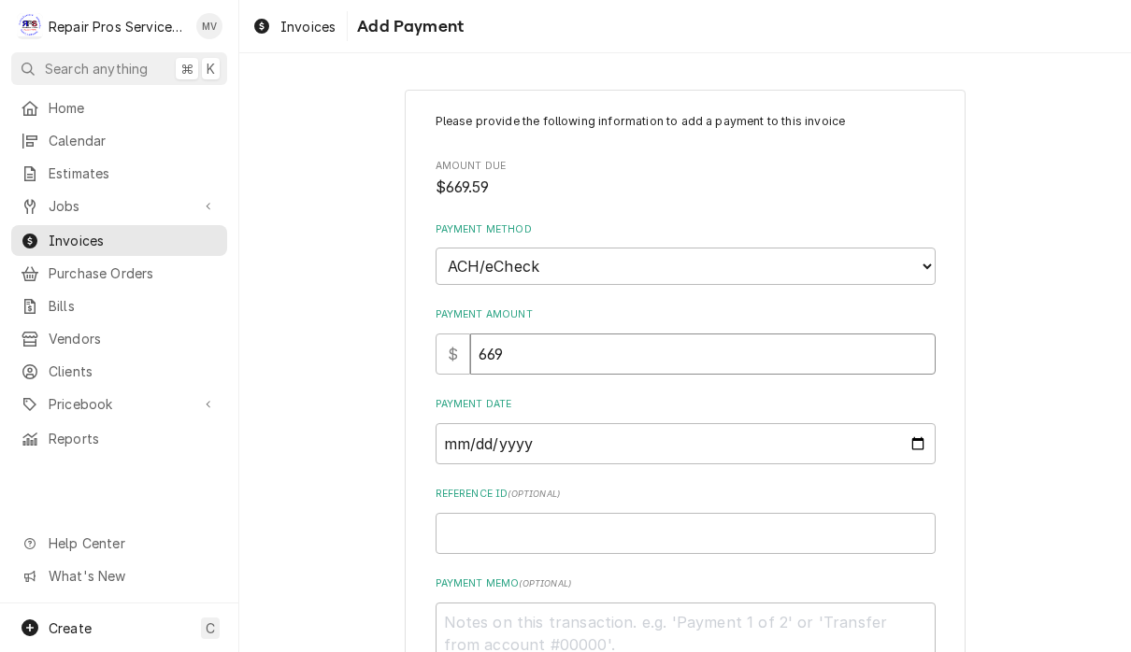
type input "669.5"
type textarea "x"
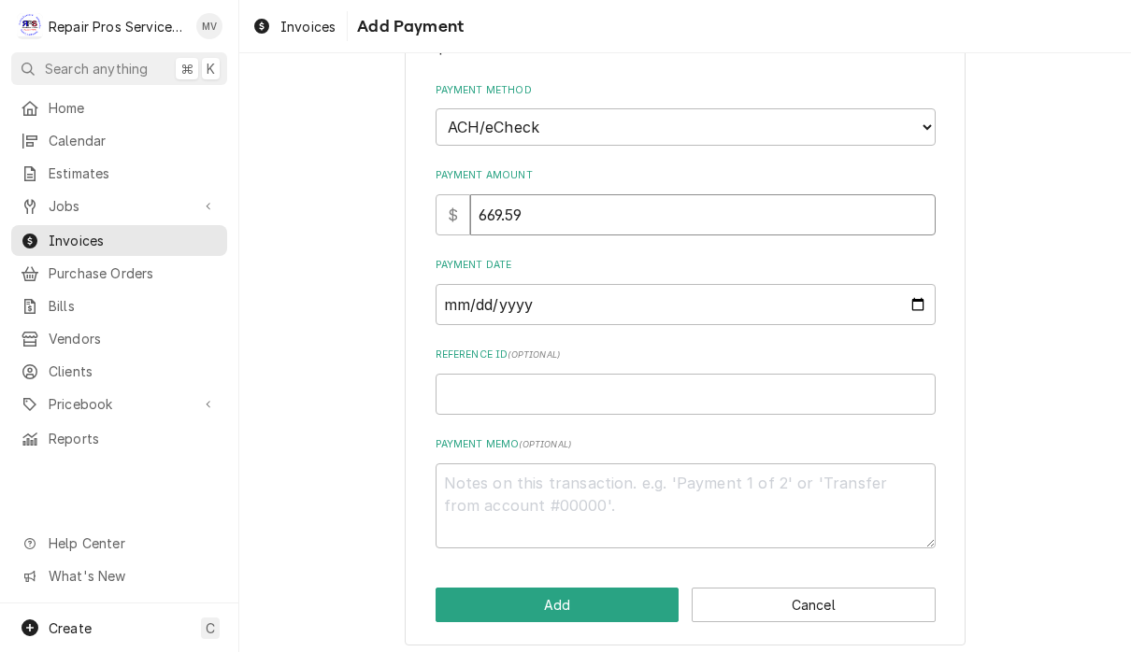
scroll to position [137, 0]
type input "669.59"
click at [871, 308] on input "Payment Date" at bounding box center [686, 306] width 500 height 41
type input "2025-09-05"
click at [702, 382] on input "Reference ID ( optional )" at bounding box center [686, 396] width 500 height 41
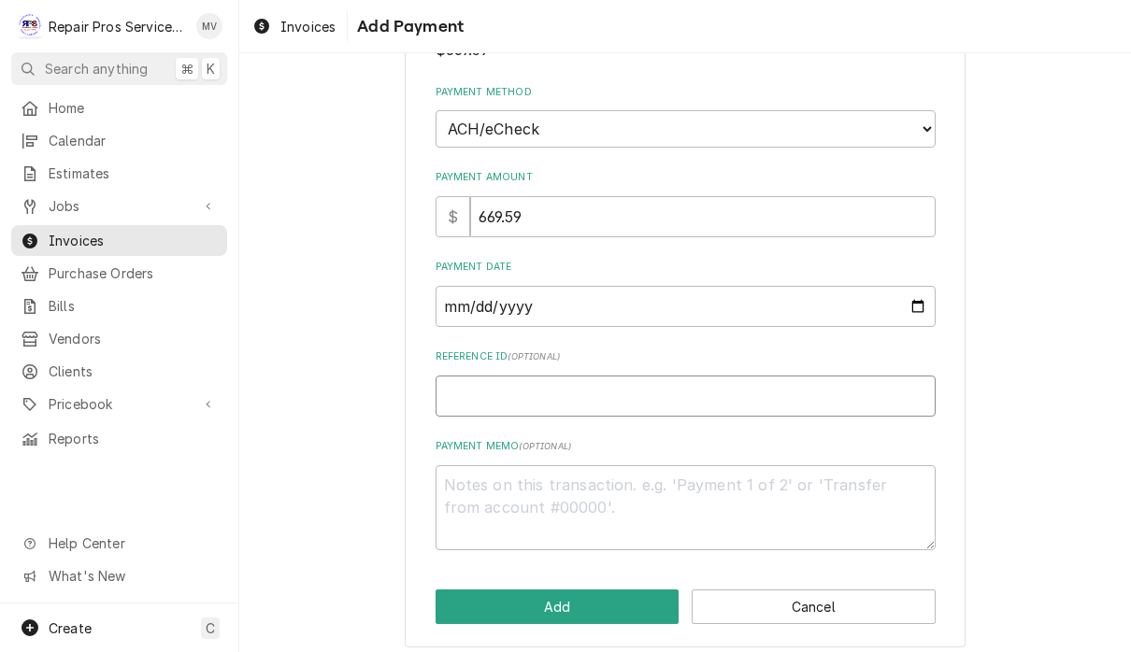
type textarea "x"
type input "9"
type textarea "x"
type input "98"
type textarea "x"
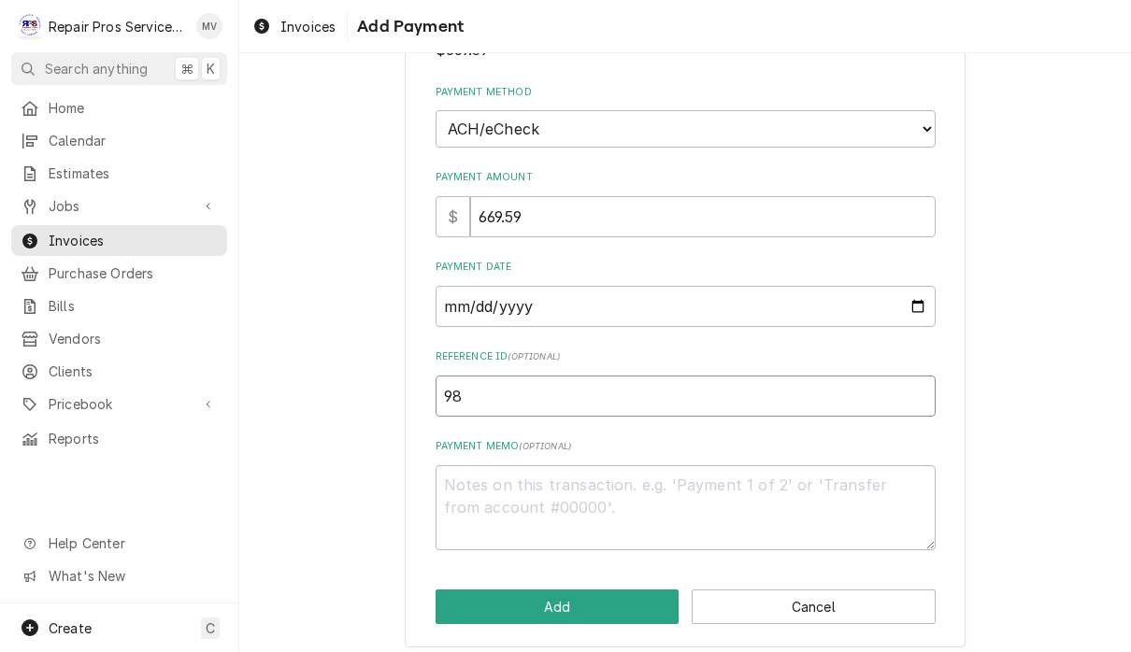
type input "987"
type textarea "x"
type input "9876"
click at [724, 478] on textarea "Payment Memo ( optional )" at bounding box center [686, 508] width 500 height 85
type textarea "x"
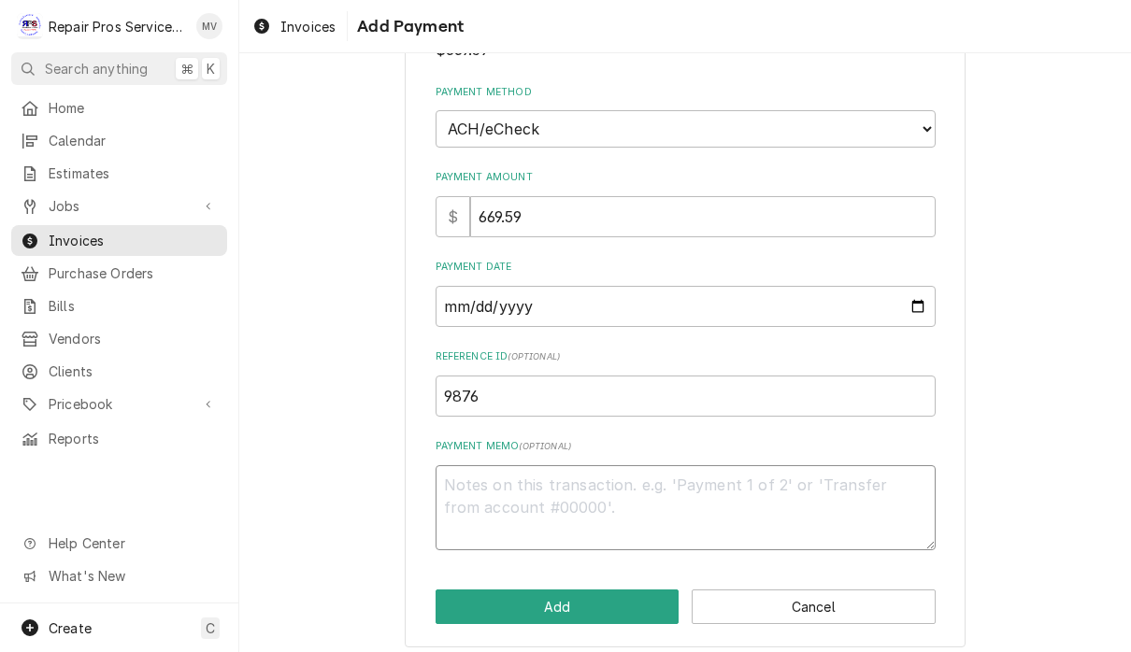
type textarea "A"
type textarea "x"
type textarea "AC"
type textarea "x"
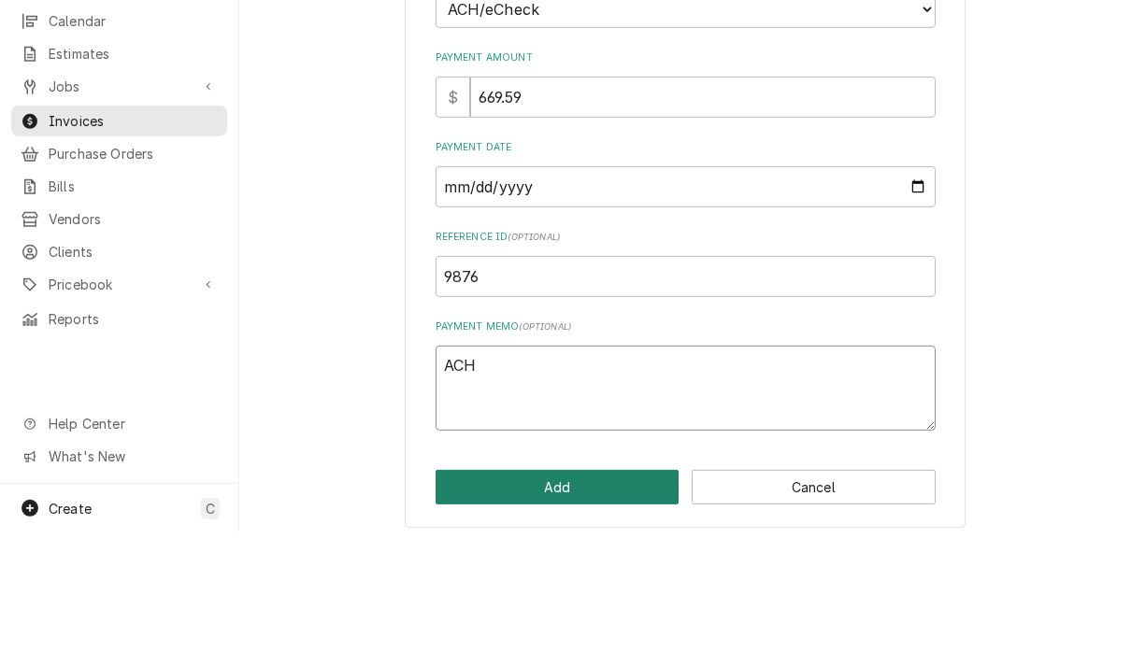
type textarea "ACH"
click at [635, 590] on button "Add" at bounding box center [558, 607] width 244 height 35
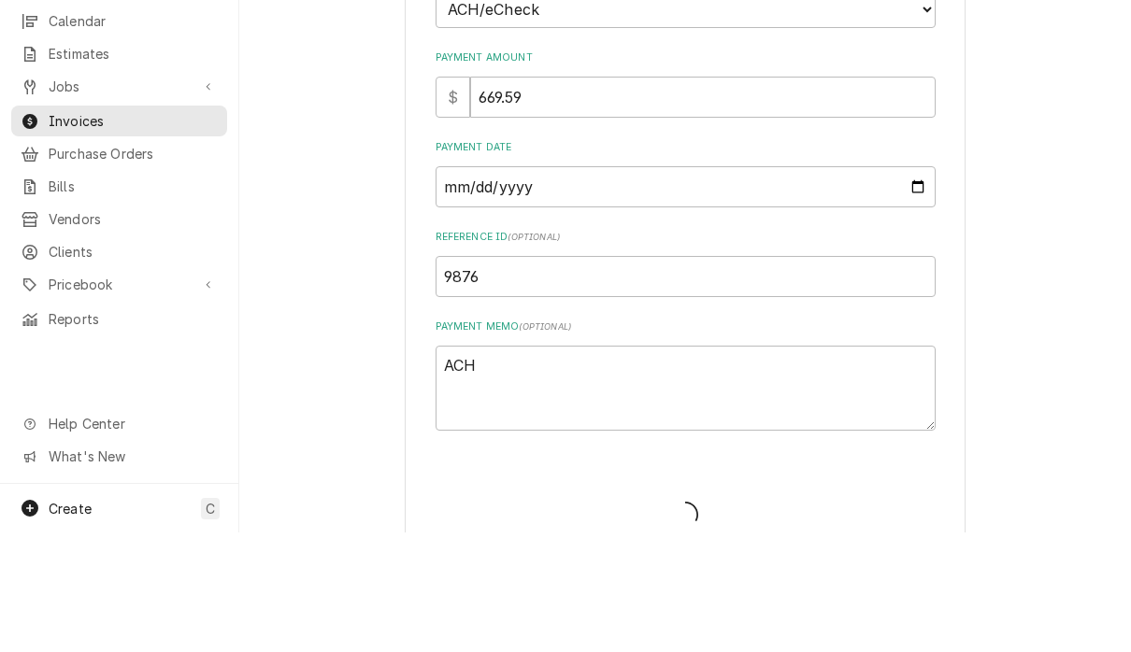
type textarea "x"
